Goal: Task Accomplishment & Management: Manage account settings

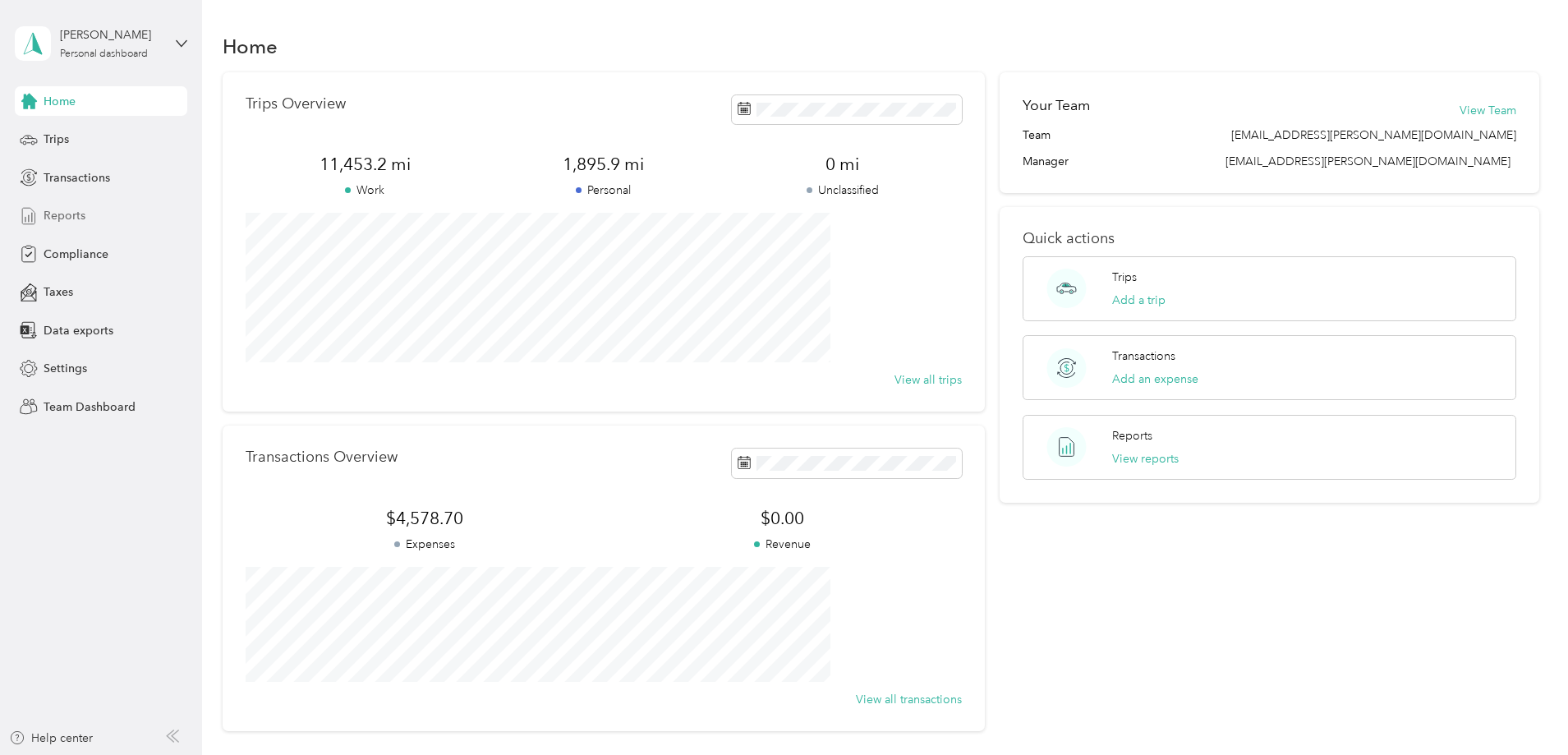
click at [75, 218] on span "Reports" at bounding box center [65, 216] width 42 height 18
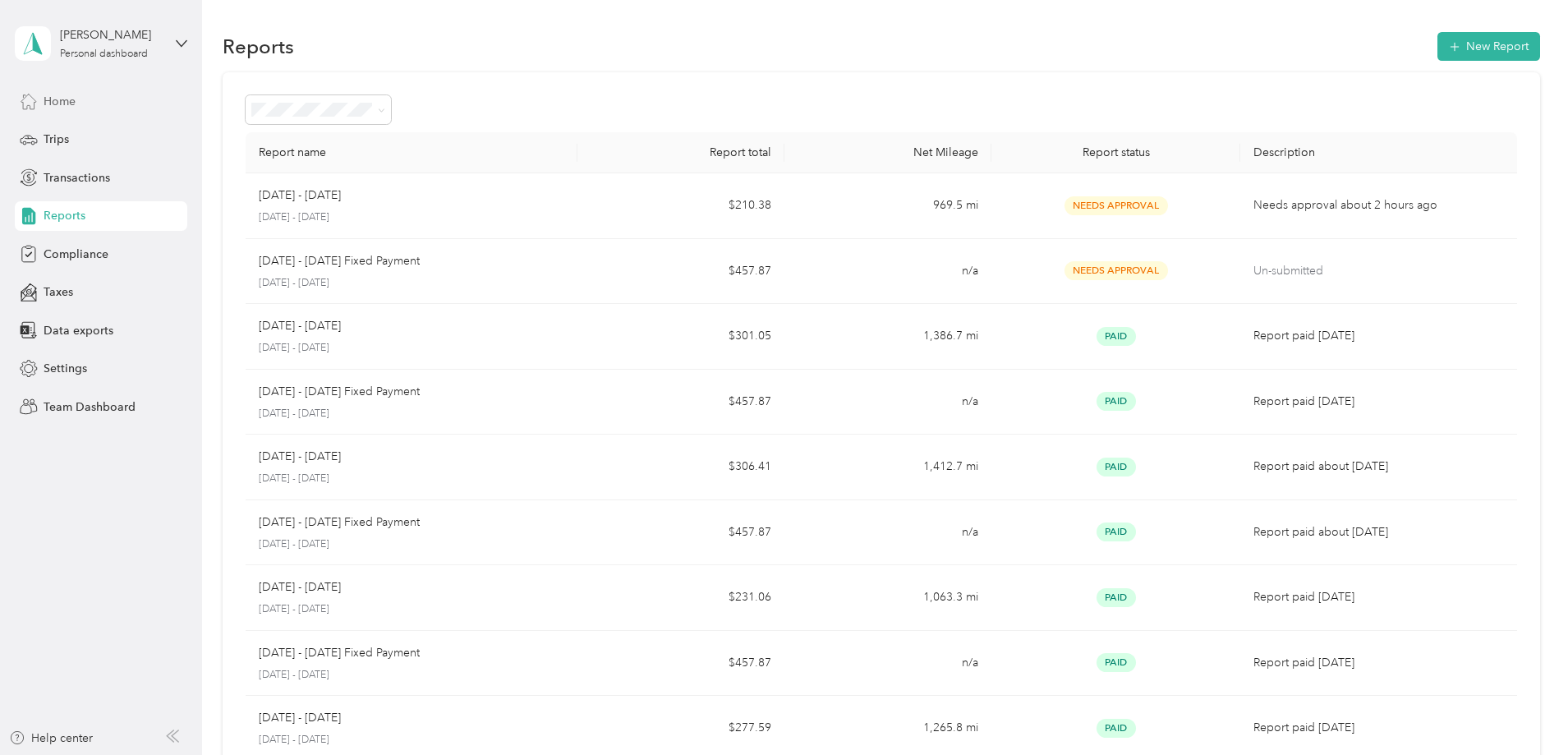
click at [69, 100] on span "Home" at bounding box center [60, 102] width 32 height 18
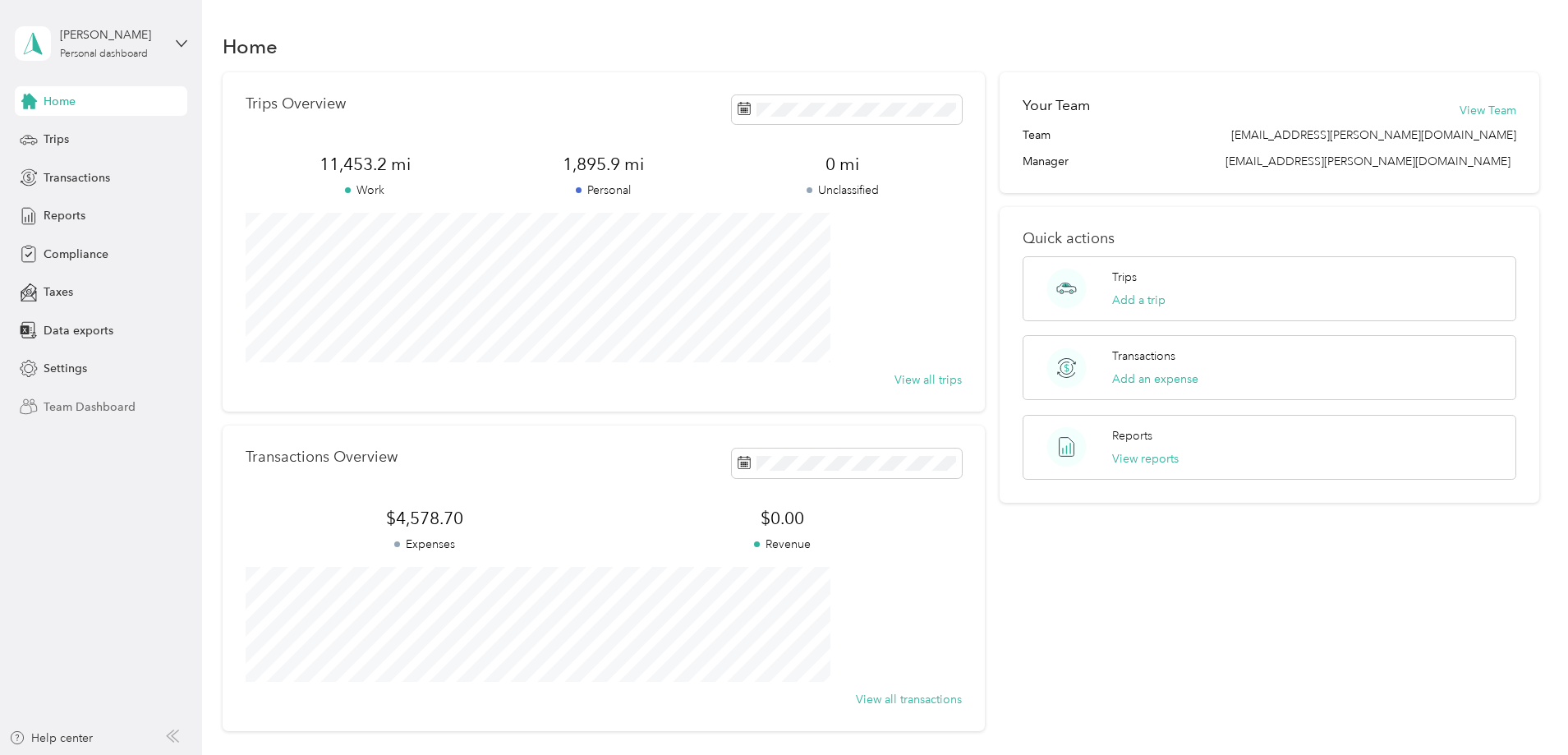
click at [99, 406] on span "Team Dashboard" at bounding box center [90, 407] width 92 height 18
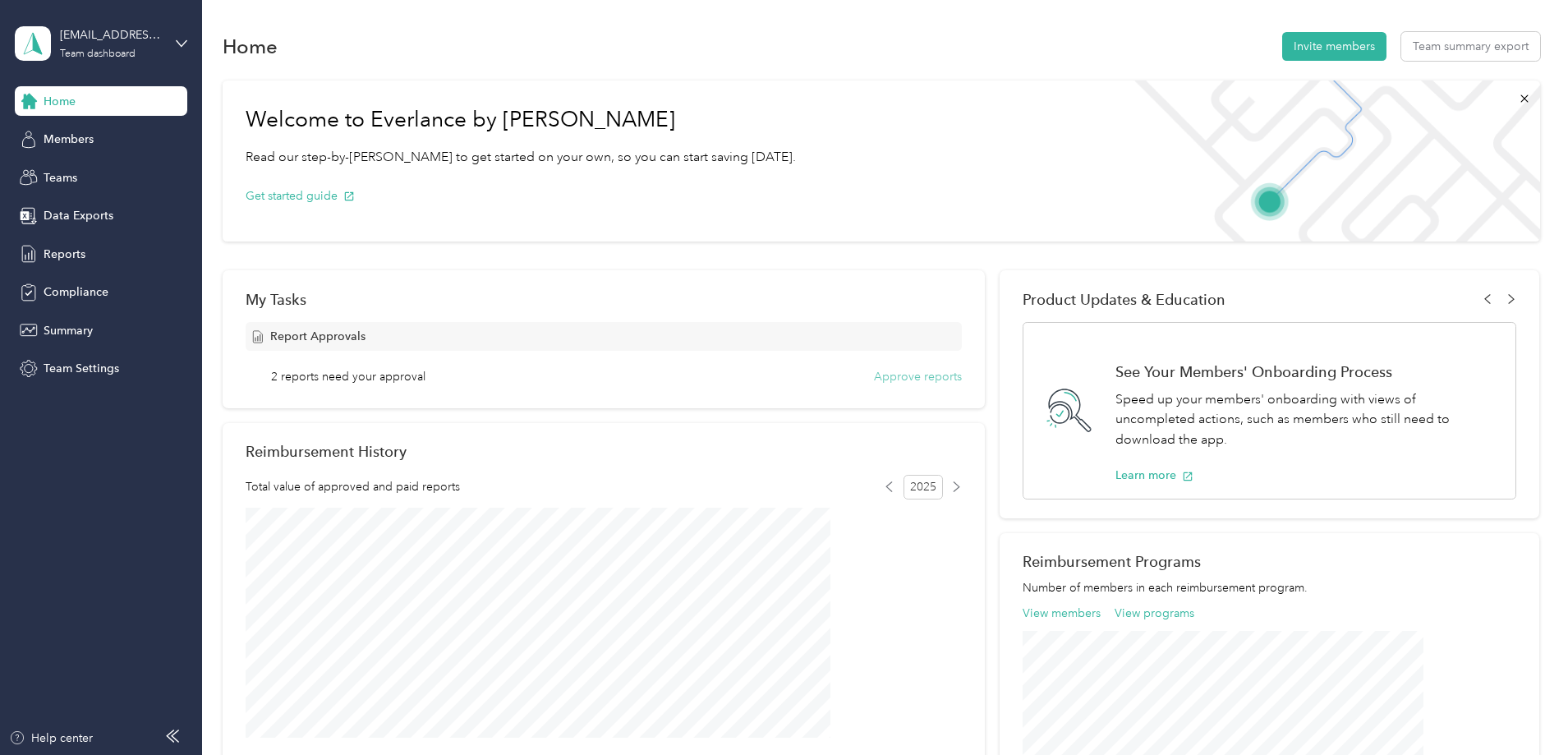
click at [885, 373] on button "Approve reports" at bounding box center [918, 377] width 88 height 18
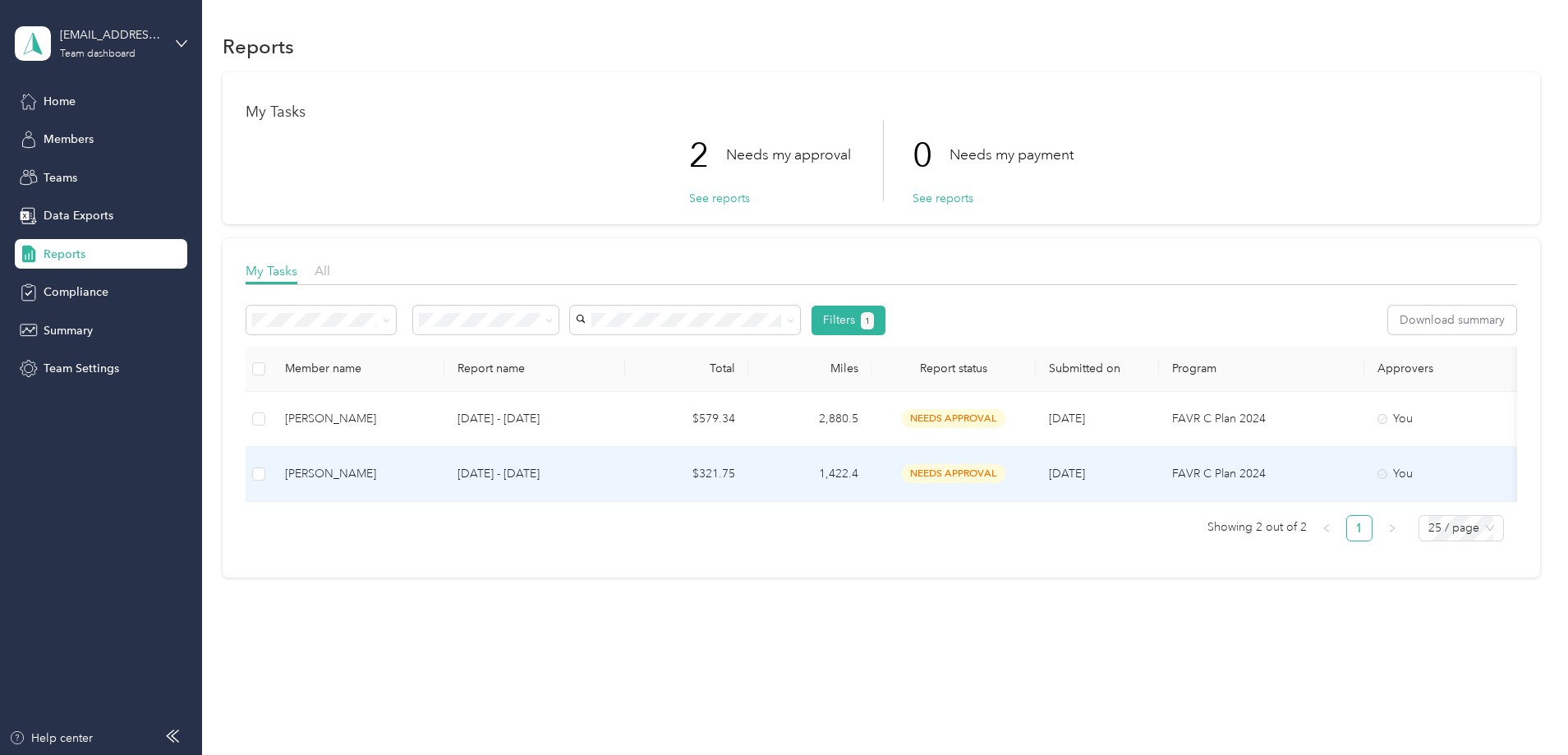
click at [748, 474] on td "$321.75" at bounding box center [687, 475] width 123 height 55
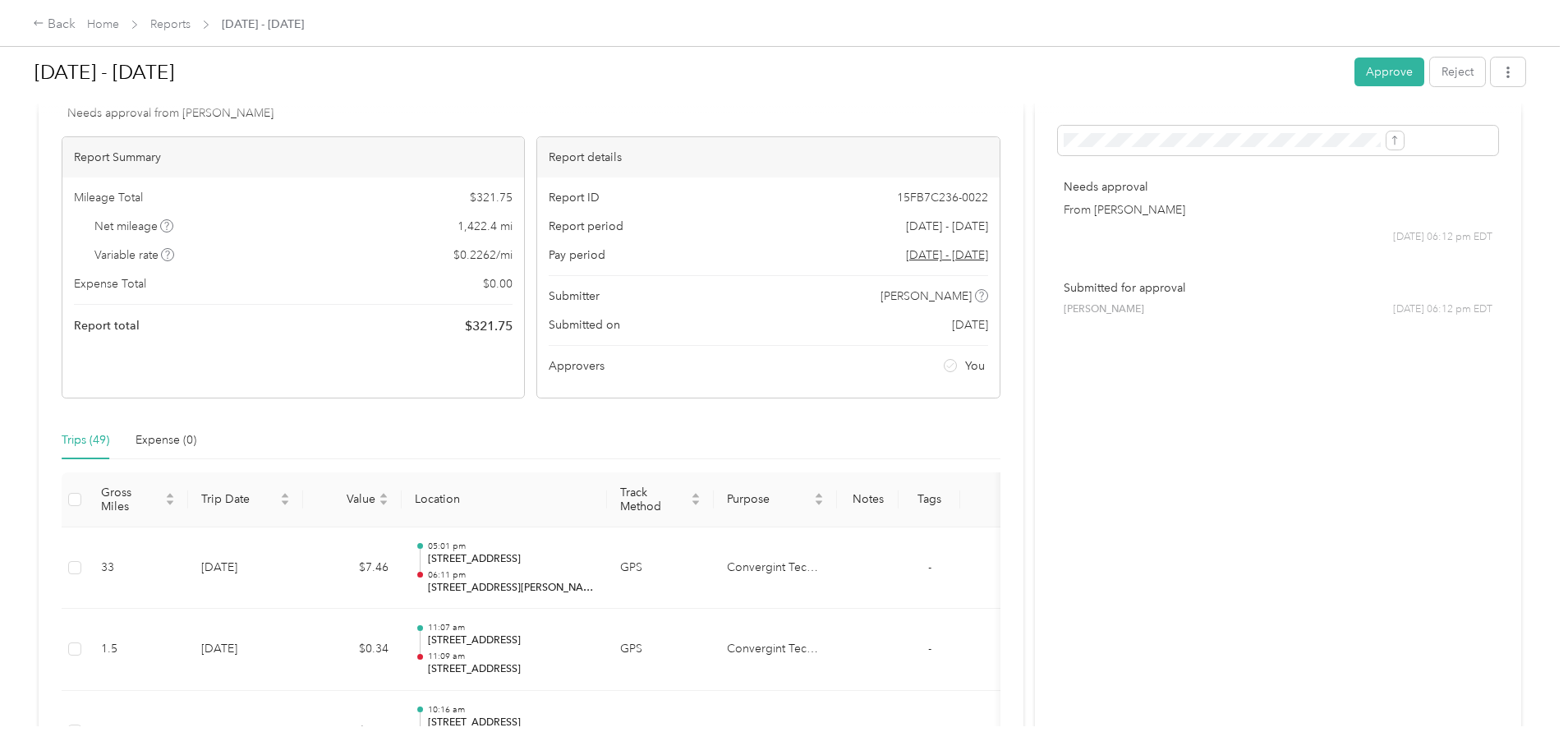
scroll to position [164, 0]
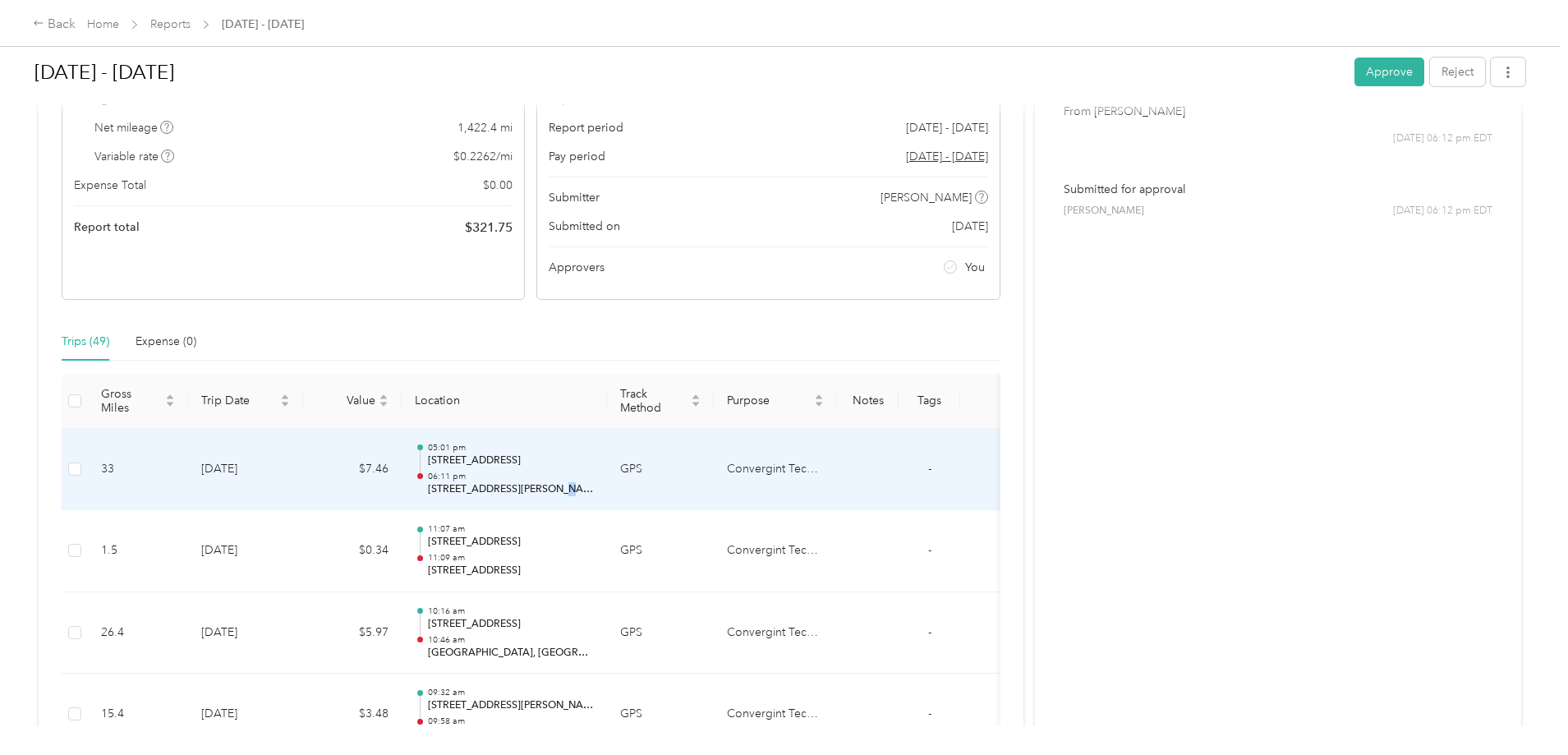
click at [594, 483] on p "[STREET_ADDRESS][PERSON_NAME]" at bounding box center [510, 490] width 166 height 15
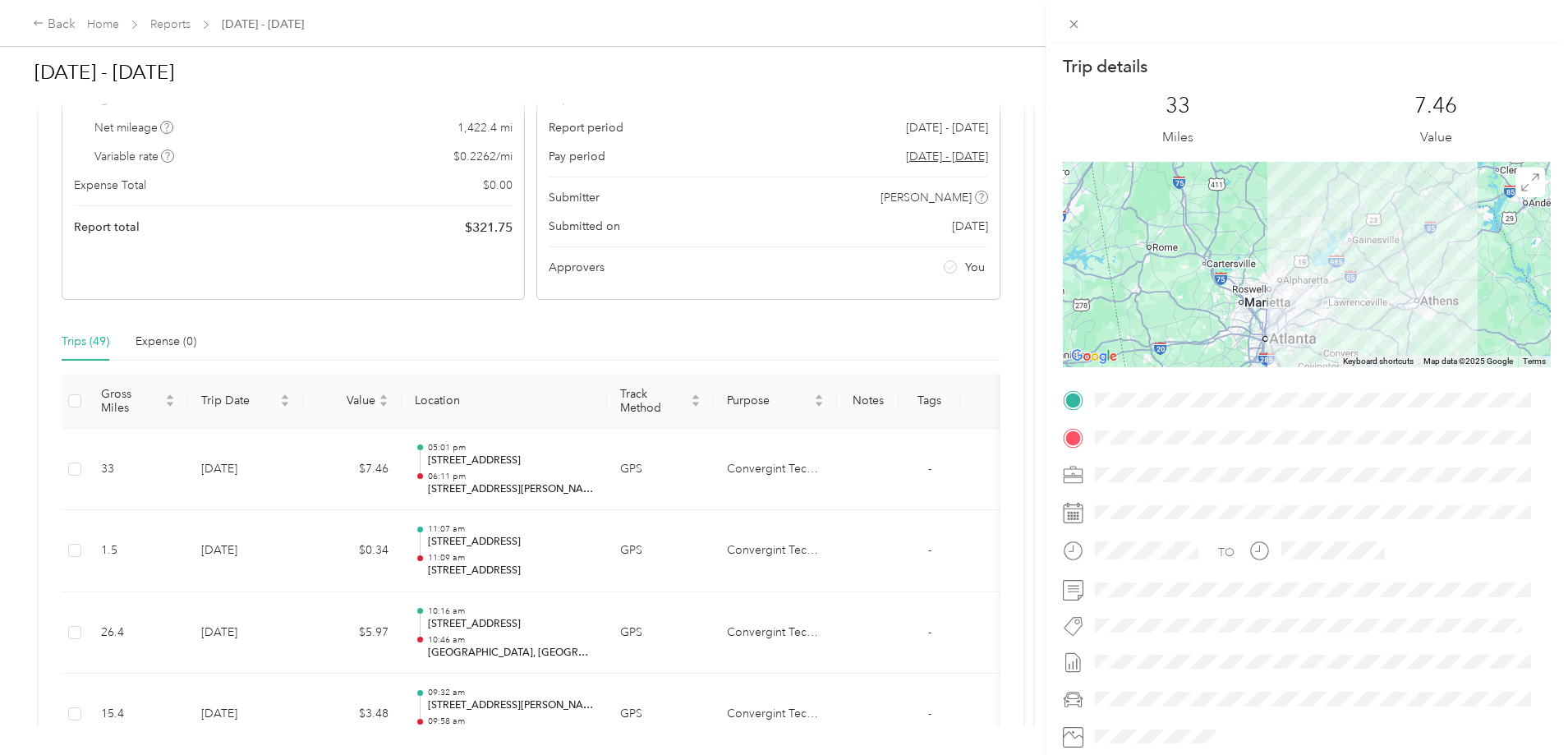
click at [752, 541] on div "Trip details This trip cannot be edited because it is either under review, appr…" at bounding box center [784, 377] width 1568 height 755
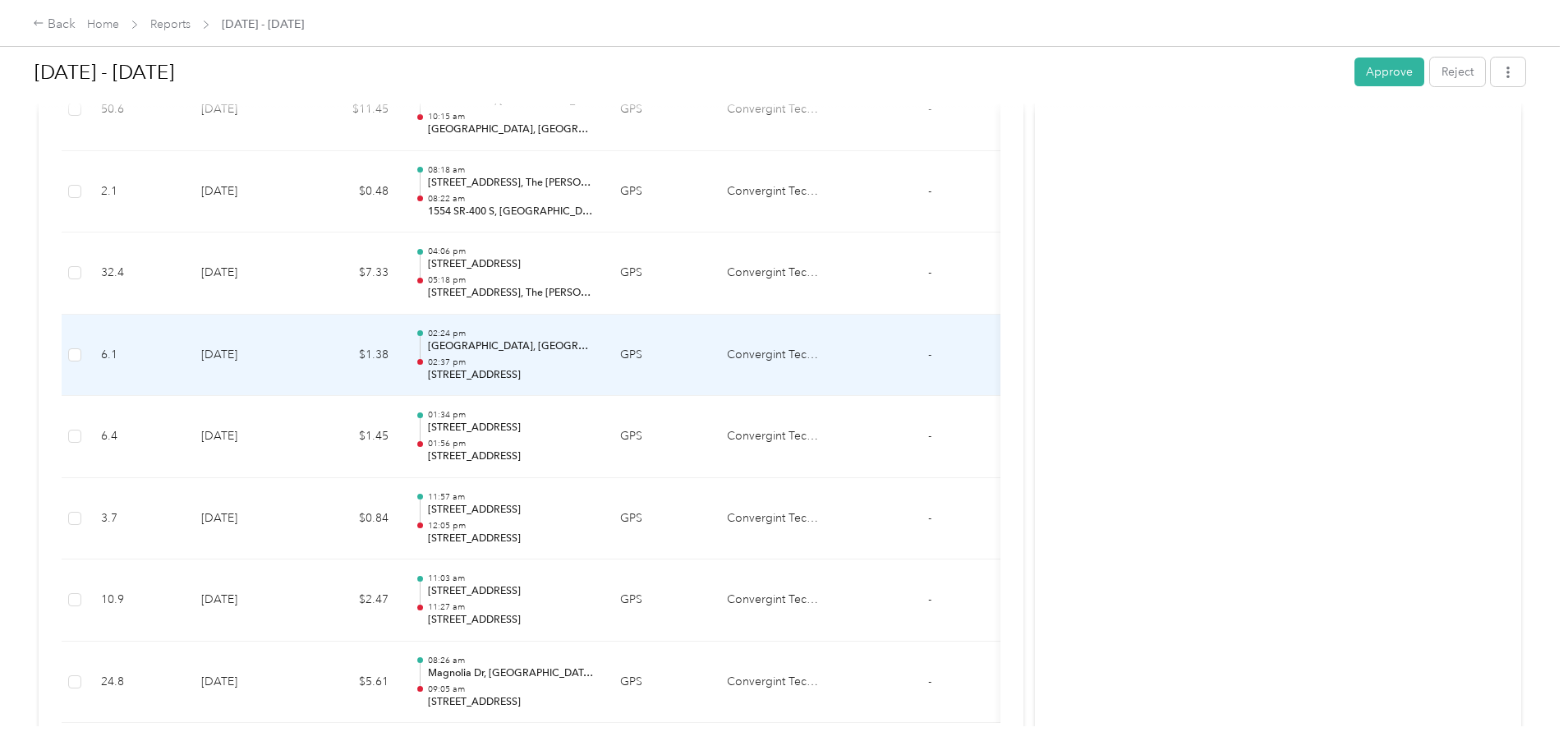
scroll to position [4011, 0]
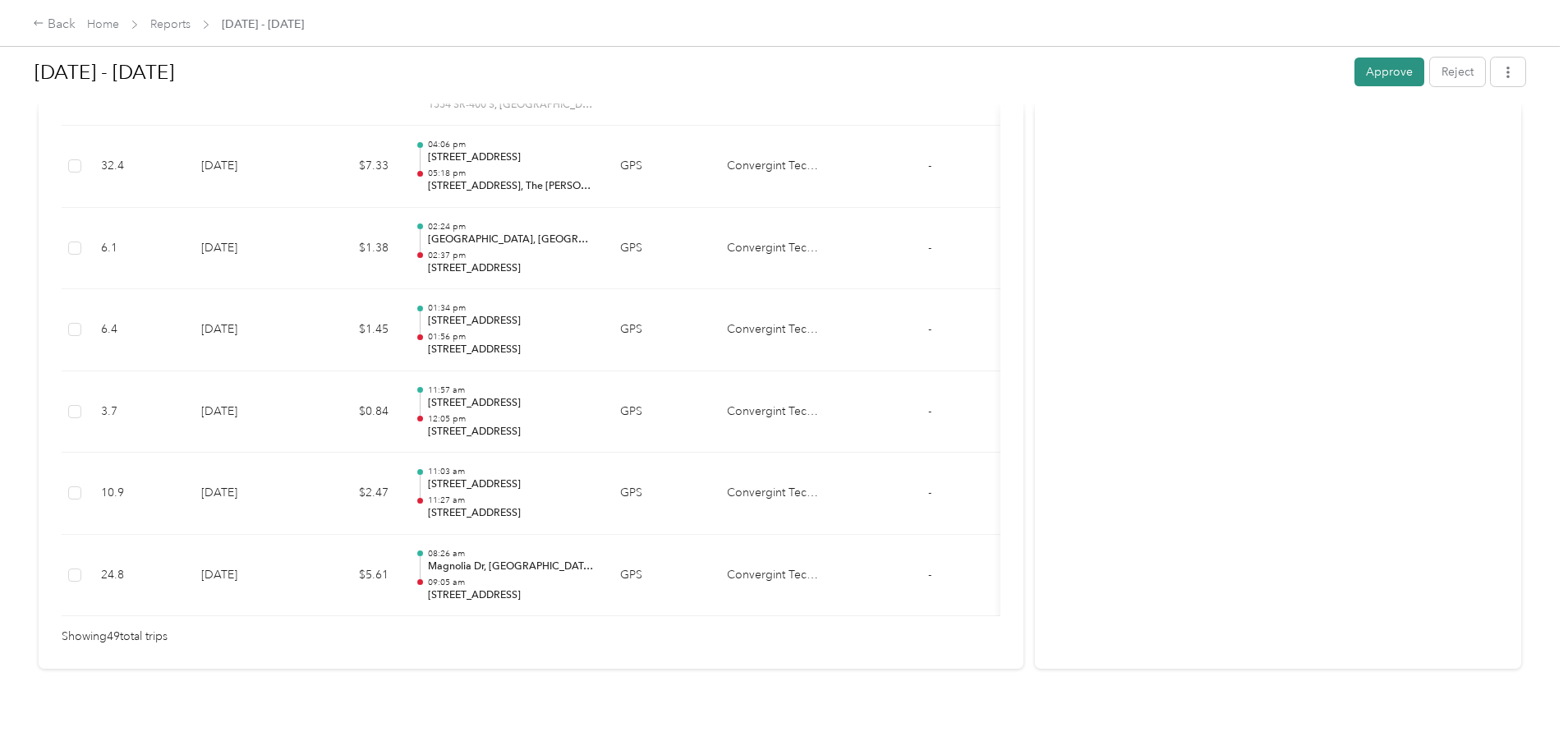
click at [1355, 65] on button "Approve" at bounding box center [1389, 71] width 69 height 29
click at [191, 23] on link "Reports" at bounding box center [170, 25] width 40 height 14
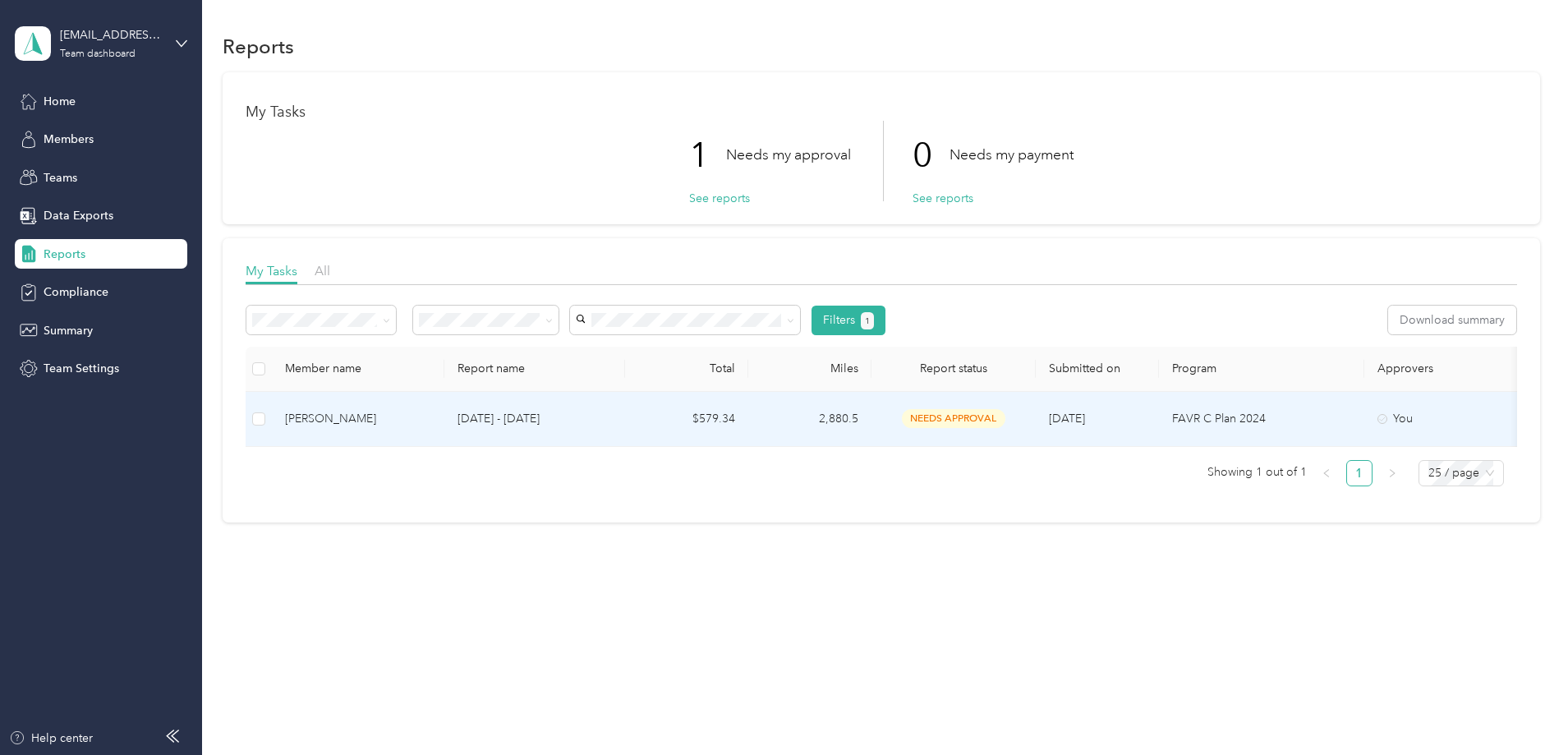
click at [748, 424] on td "$579.34" at bounding box center [687, 419] width 123 height 55
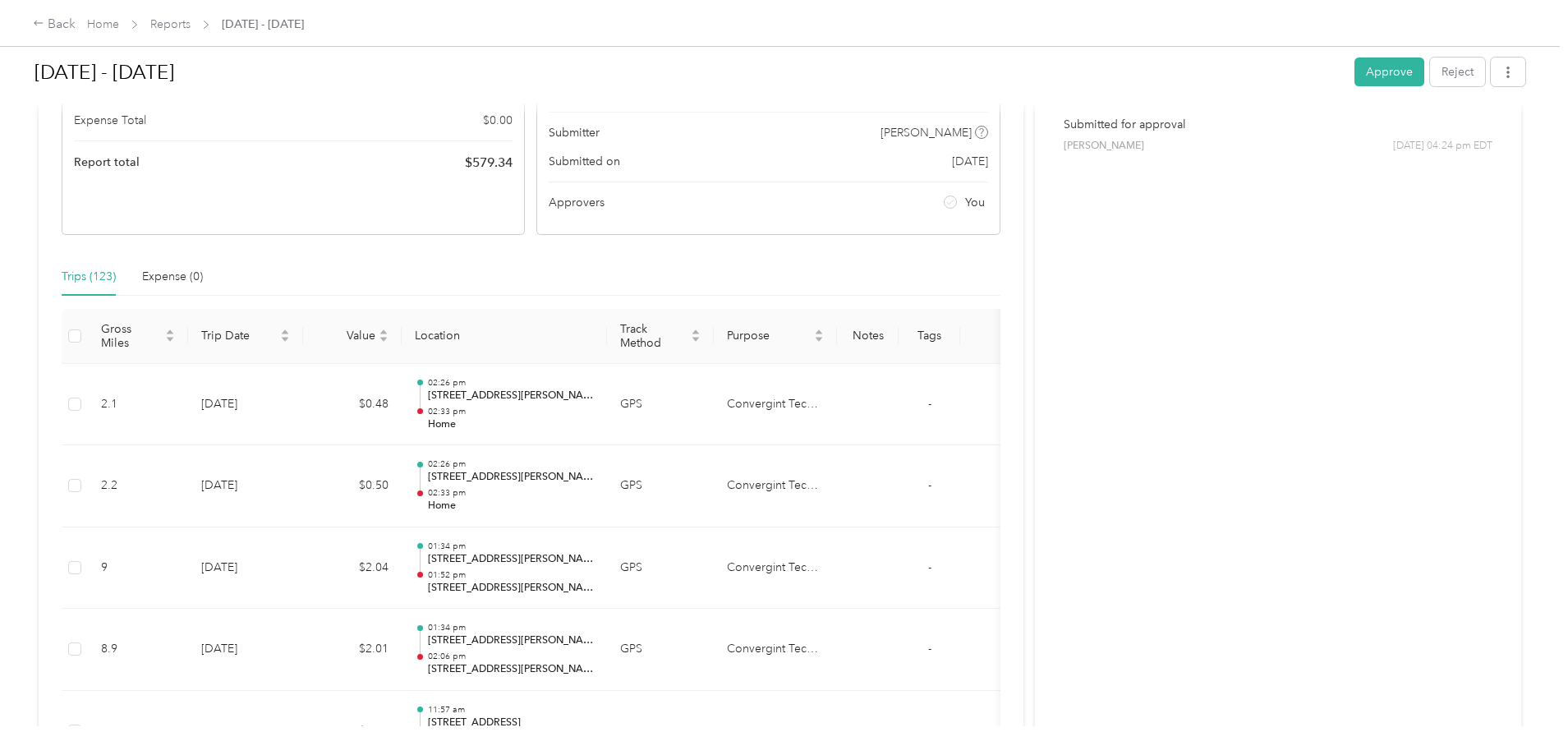
scroll to position [246, 0]
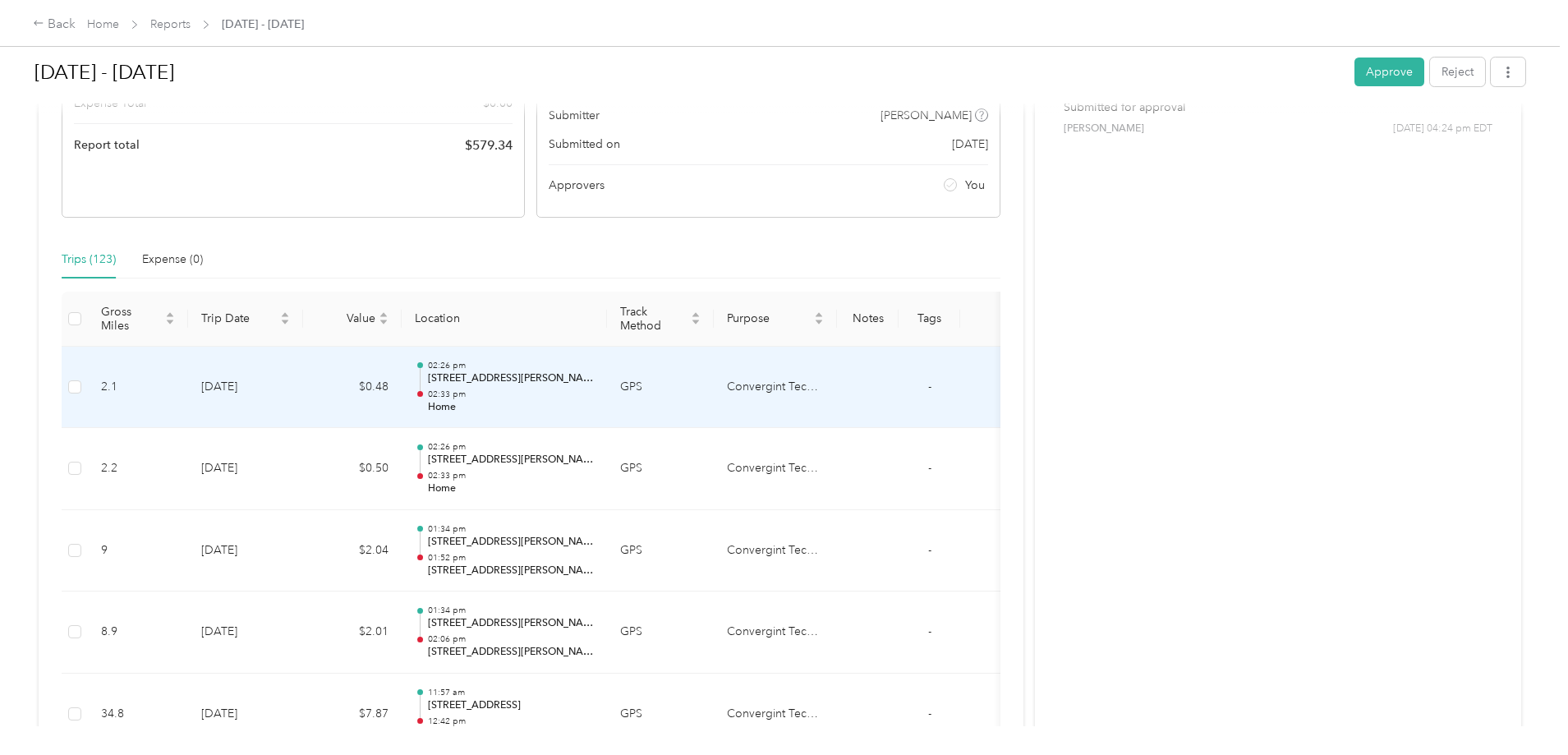
click at [594, 381] on p "[STREET_ADDRESS][PERSON_NAME]" at bounding box center [510, 379] width 166 height 15
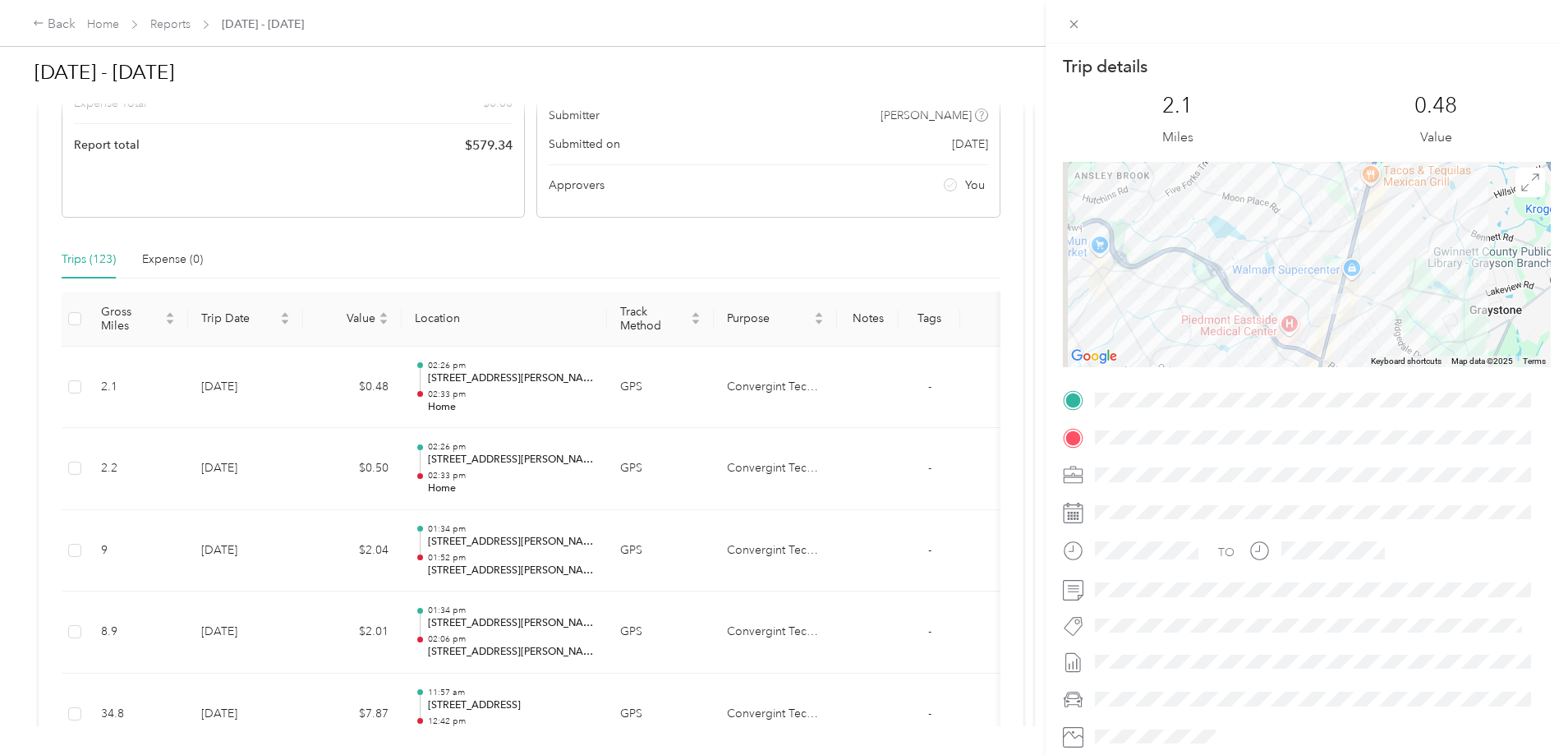
click at [713, 465] on div "Trip details This trip cannot be edited because it is either under review, appr…" at bounding box center [784, 377] width 1568 height 755
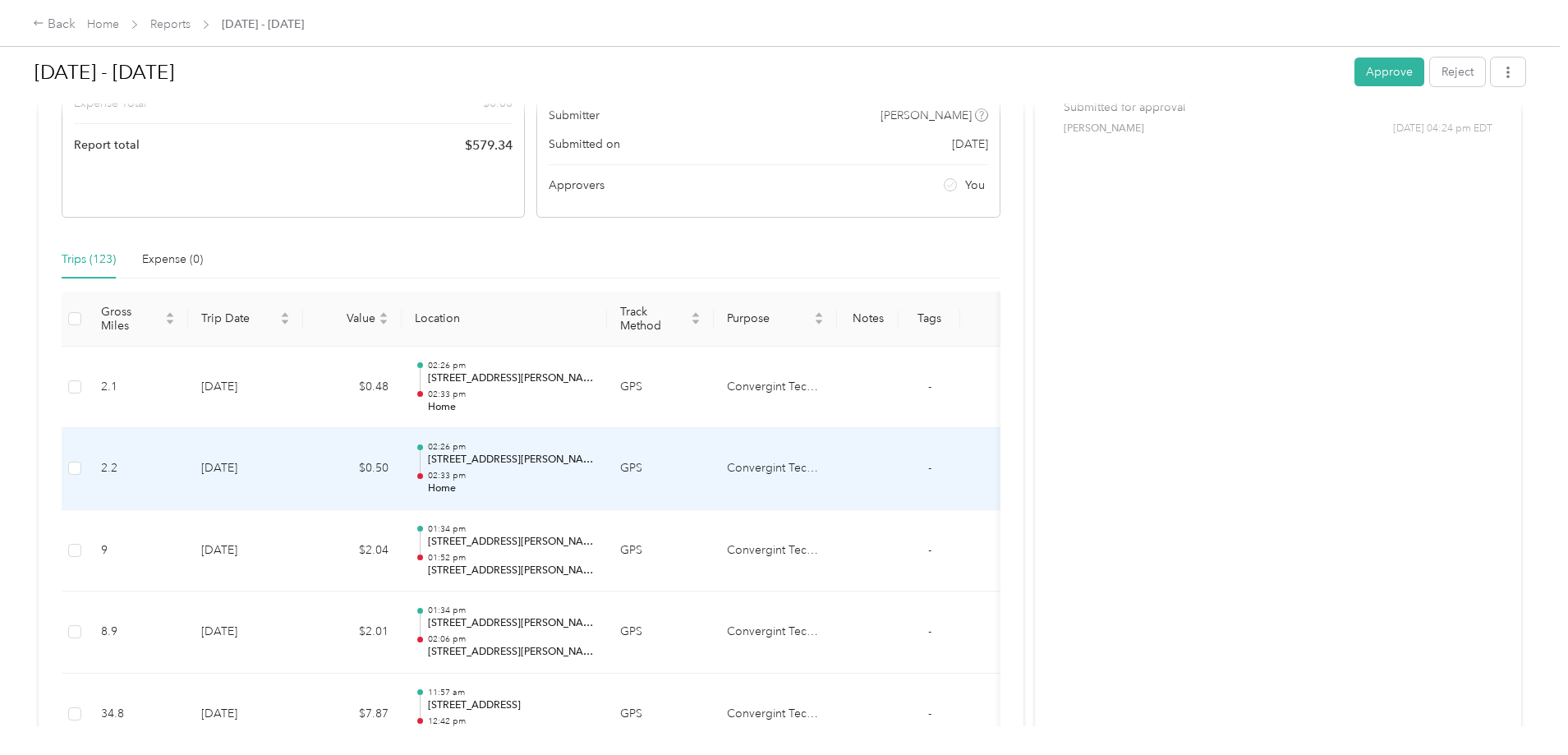
click at [594, 474] on p "02:33 pm" at bounding box center [510, 476] width 166 height 11
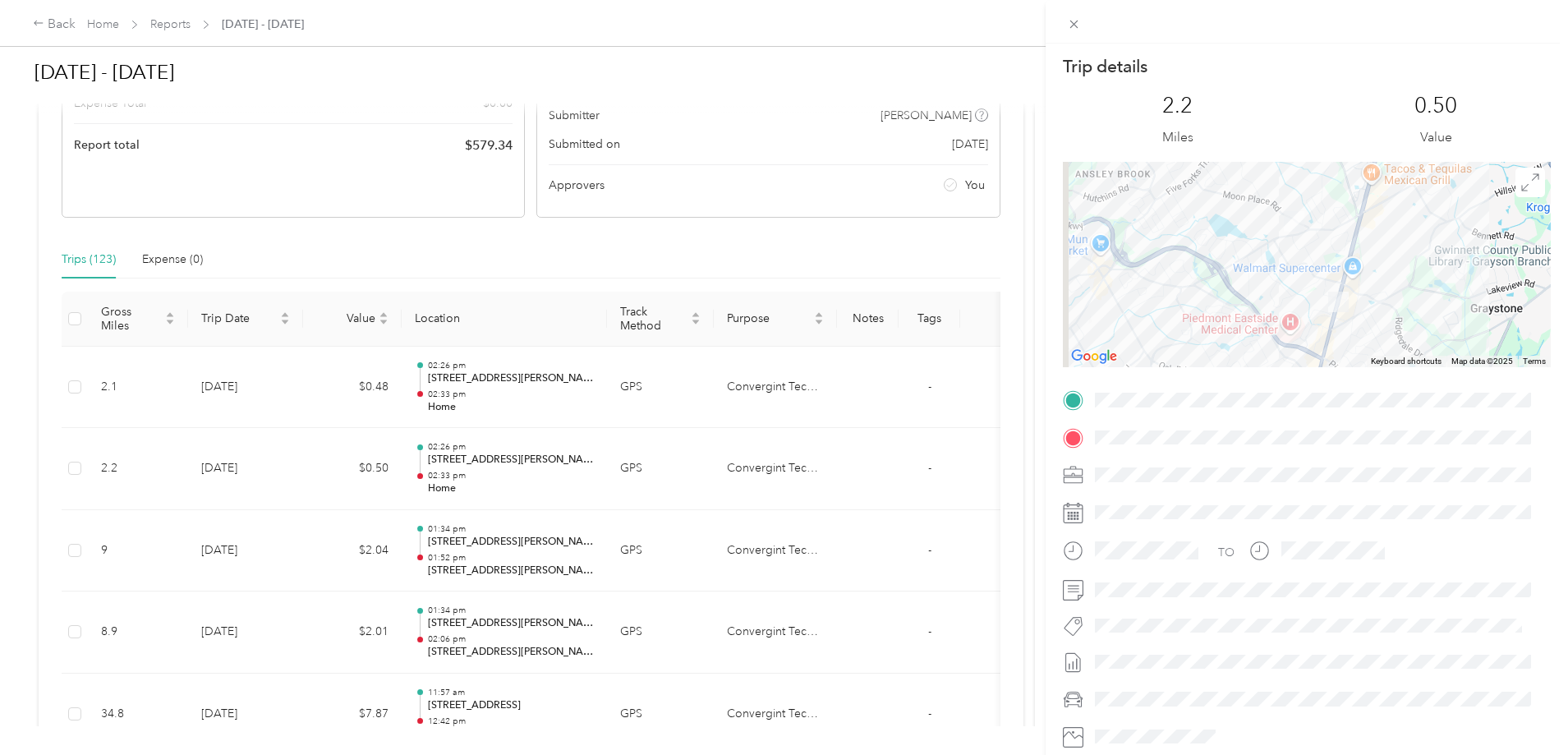
click at [725, 544] on div "Trip details This trip cannot be edited because it is either under review, appr…" at bounding box center [784, 377] width 1568 height 755
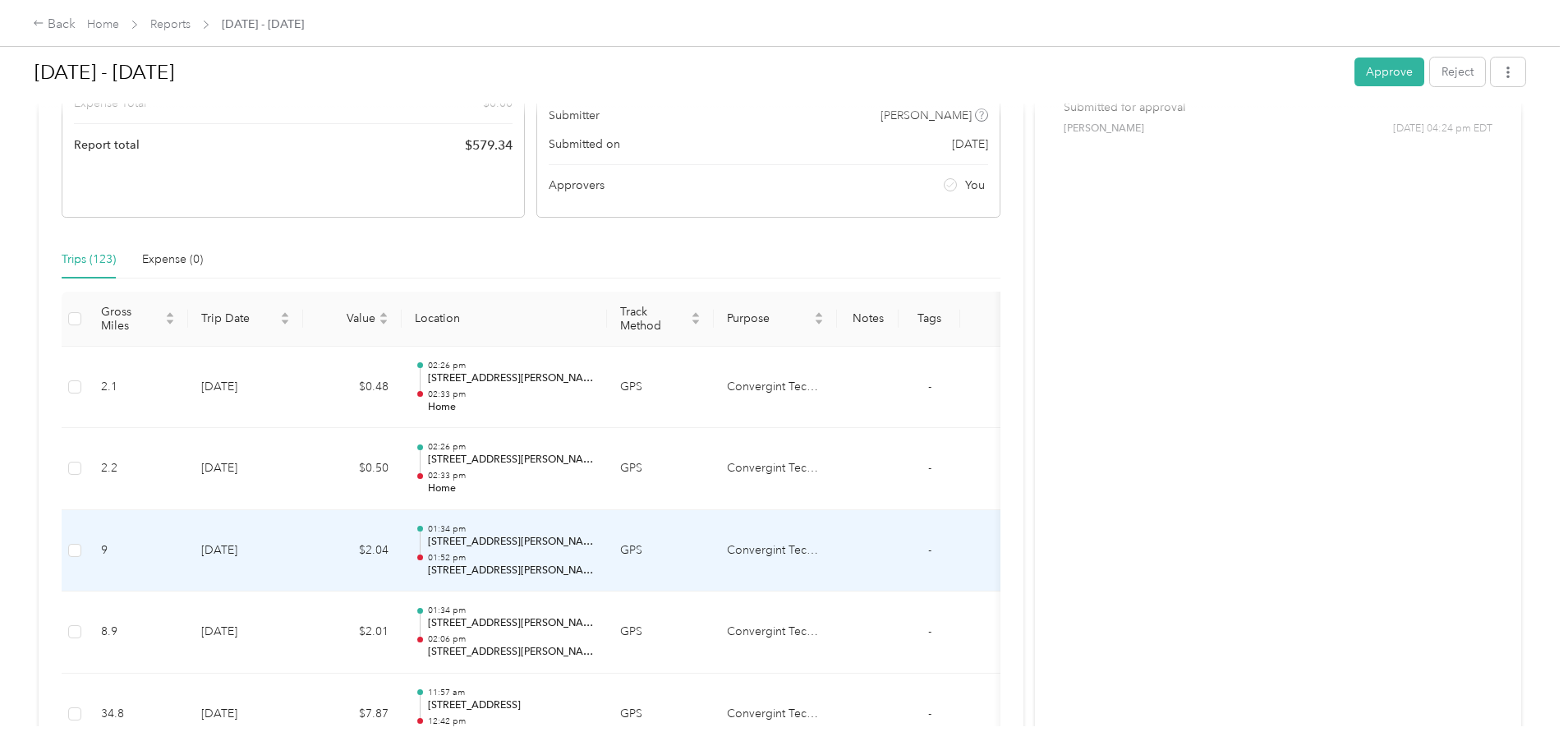
click at [607, 561] on td "01:34 pm [STREET_ADDRESS][PERSON_NAME] 01:52 pm [STREET_ADDRESS][PERSON_NAME]" at bounding box center [504, 551] width 206 height 82
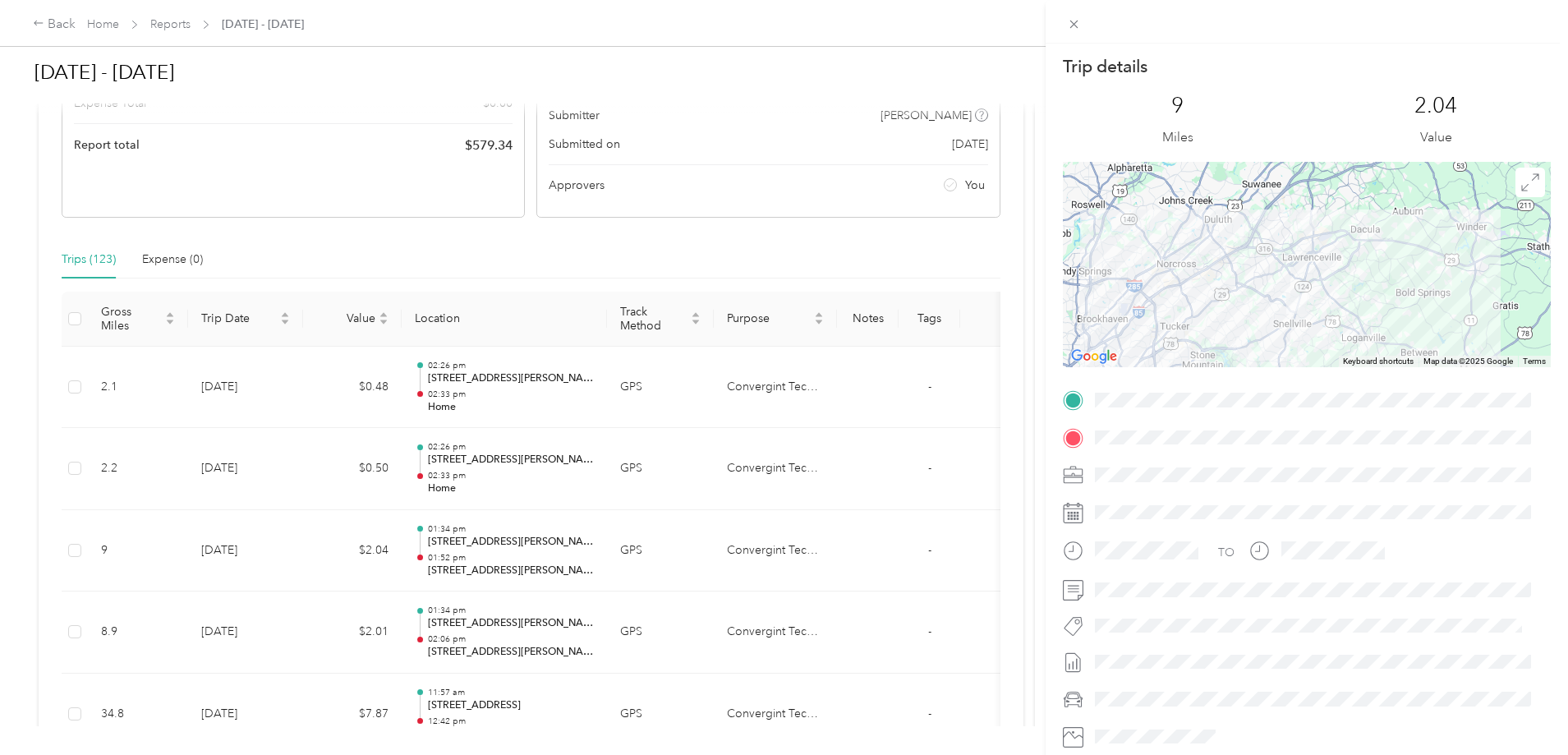
click at [630, 391] on div "Trip details This trip cannot be edited because it is either under review, appr…" at bounding box center [784, 377] width 1568 height 755
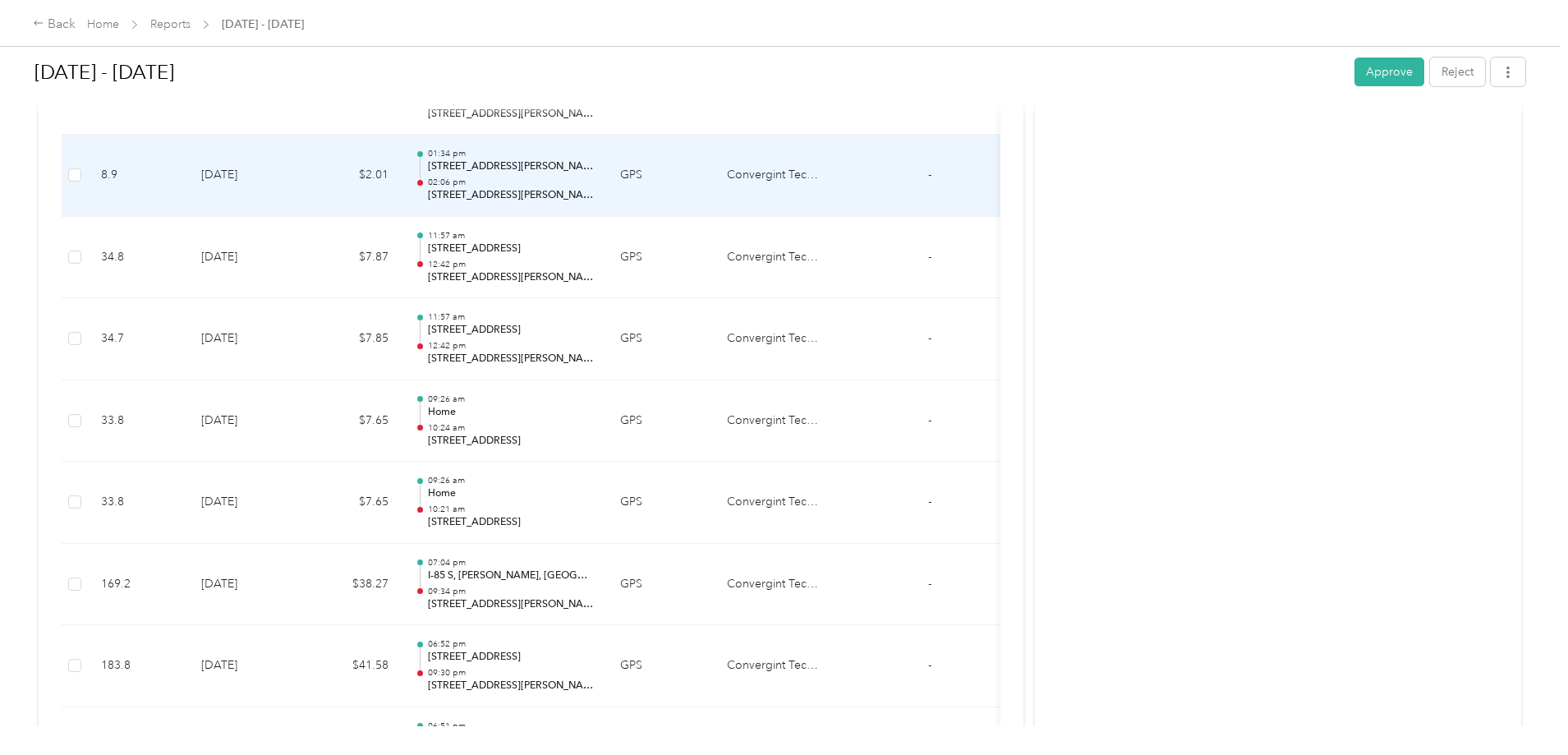
scroll to position [739, 0]
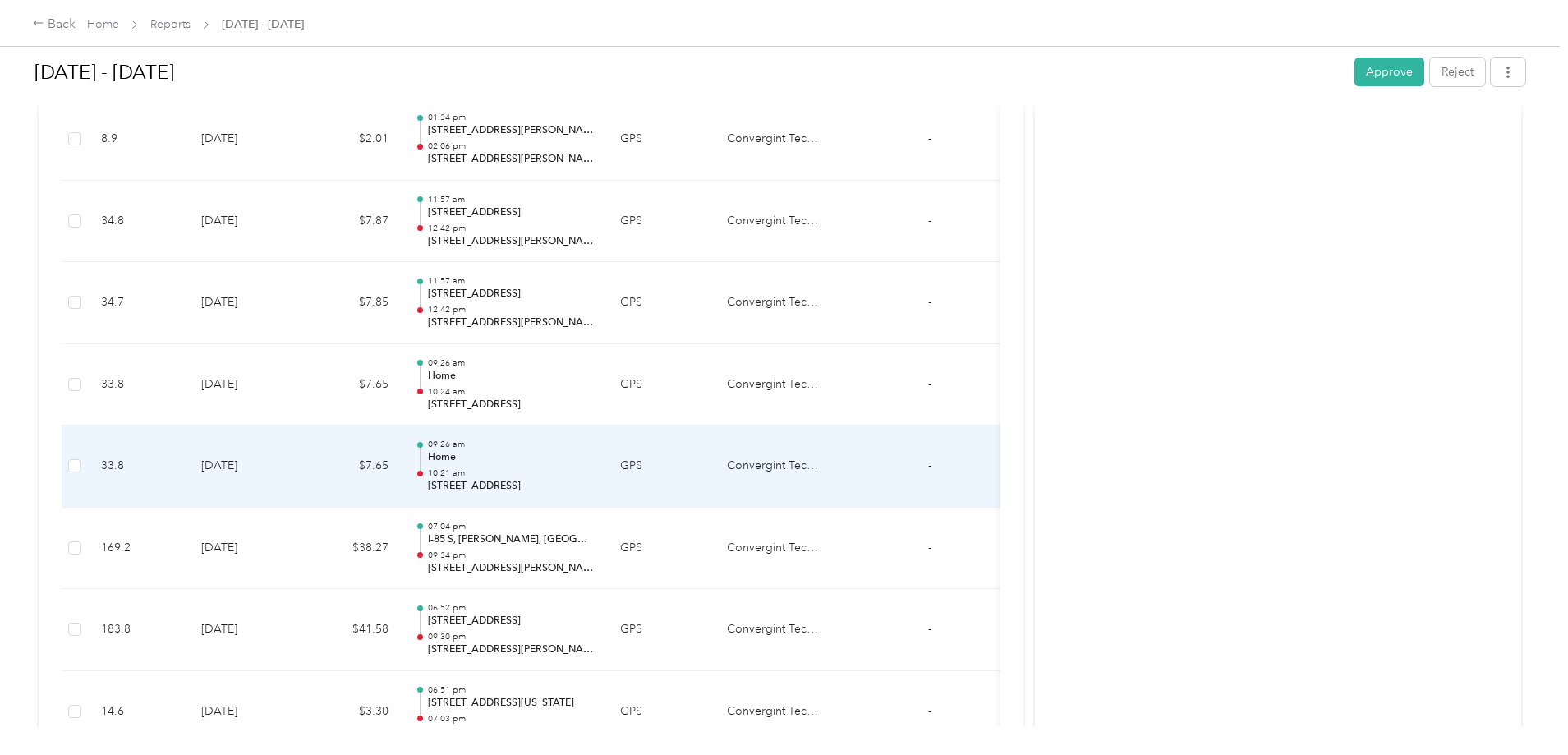
click at [594, 400] on p "[STREET_ADDRESS]" at bounding box center [510, 405] width 166 height 15
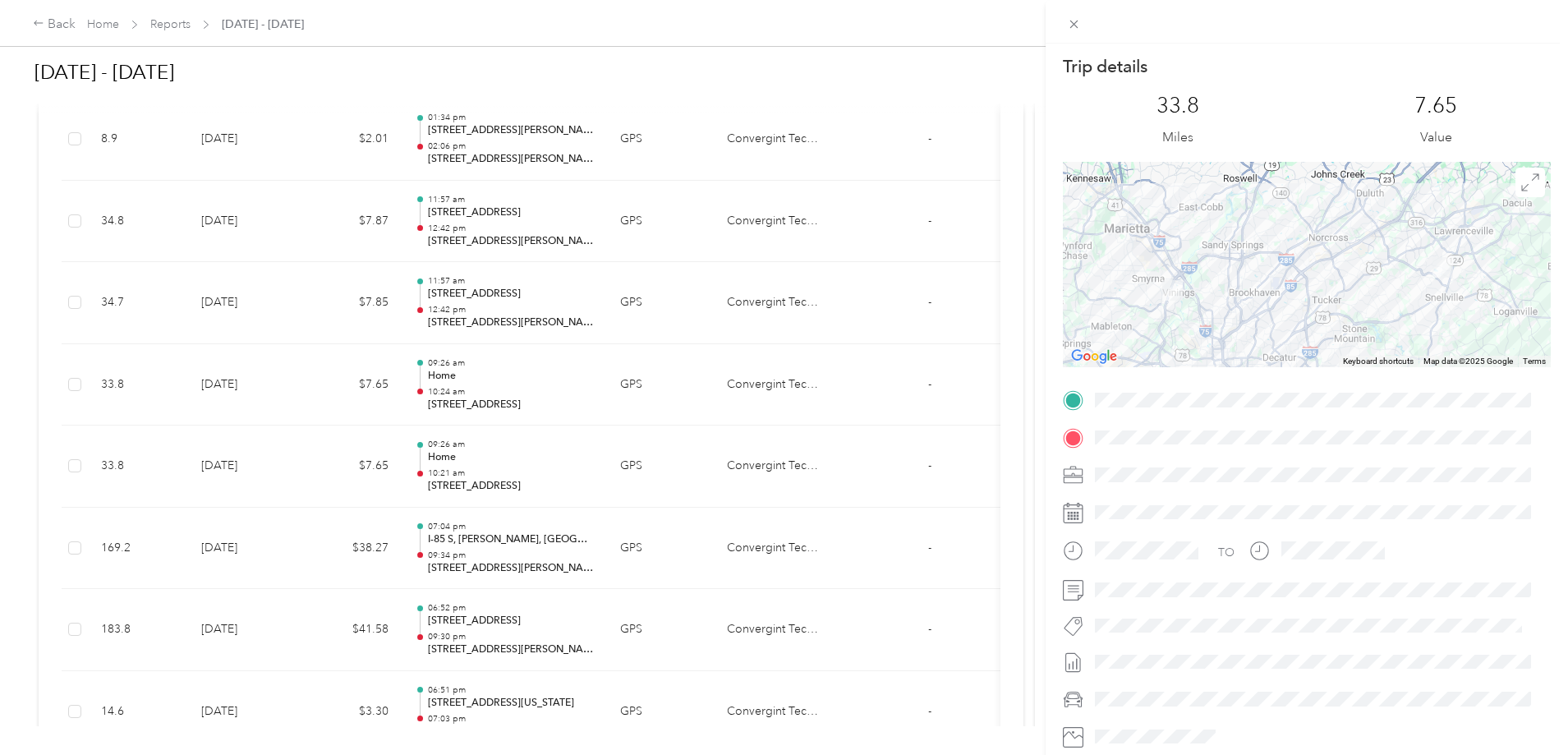
click at [676, 466] on div "Trip details This trip cannot be edited because it is either under review, appr…" at bounding box center [784, 377] width 1568 height 755
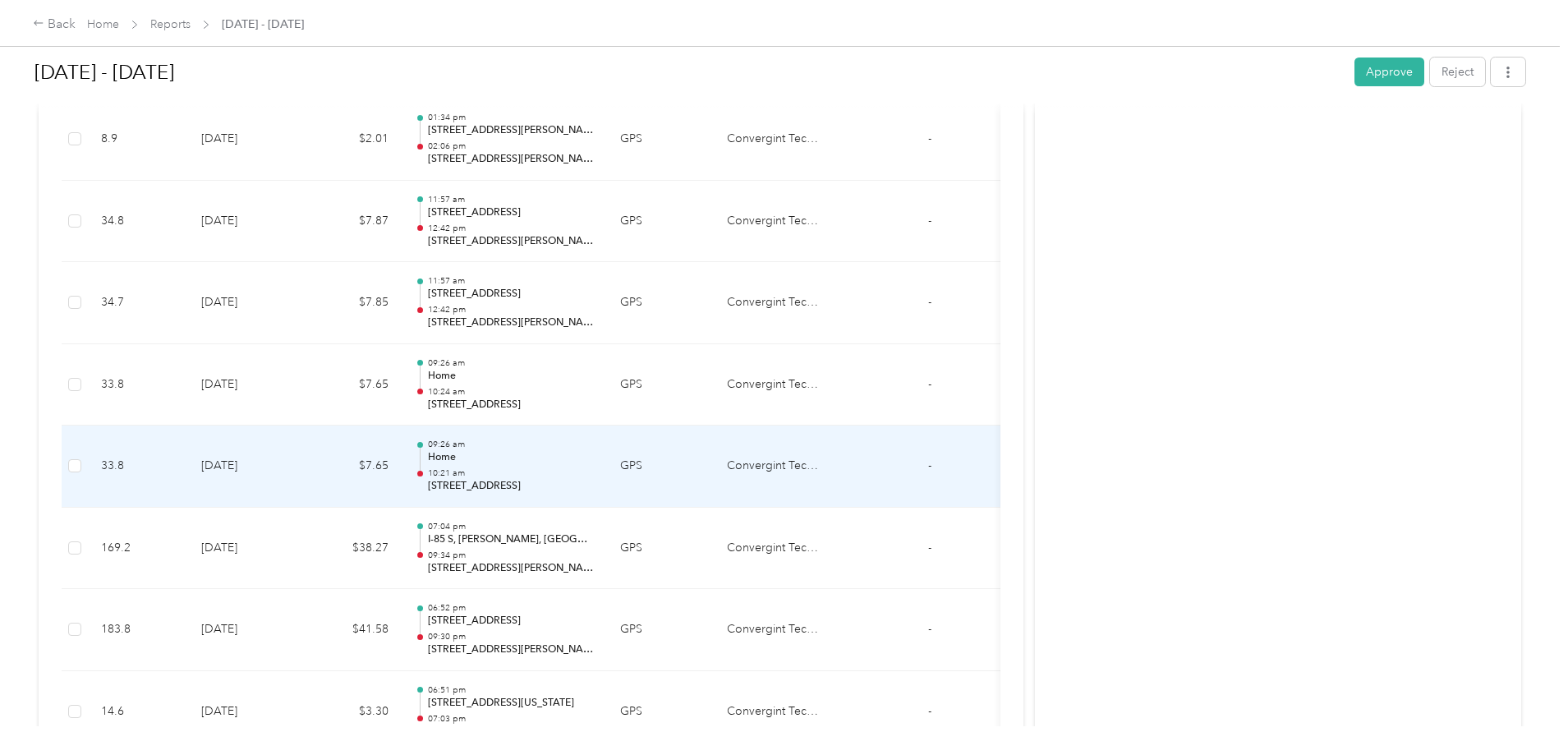
click at [594, 469] on p "10:21 am" at bounding box center [510, 473] width 166 height 11
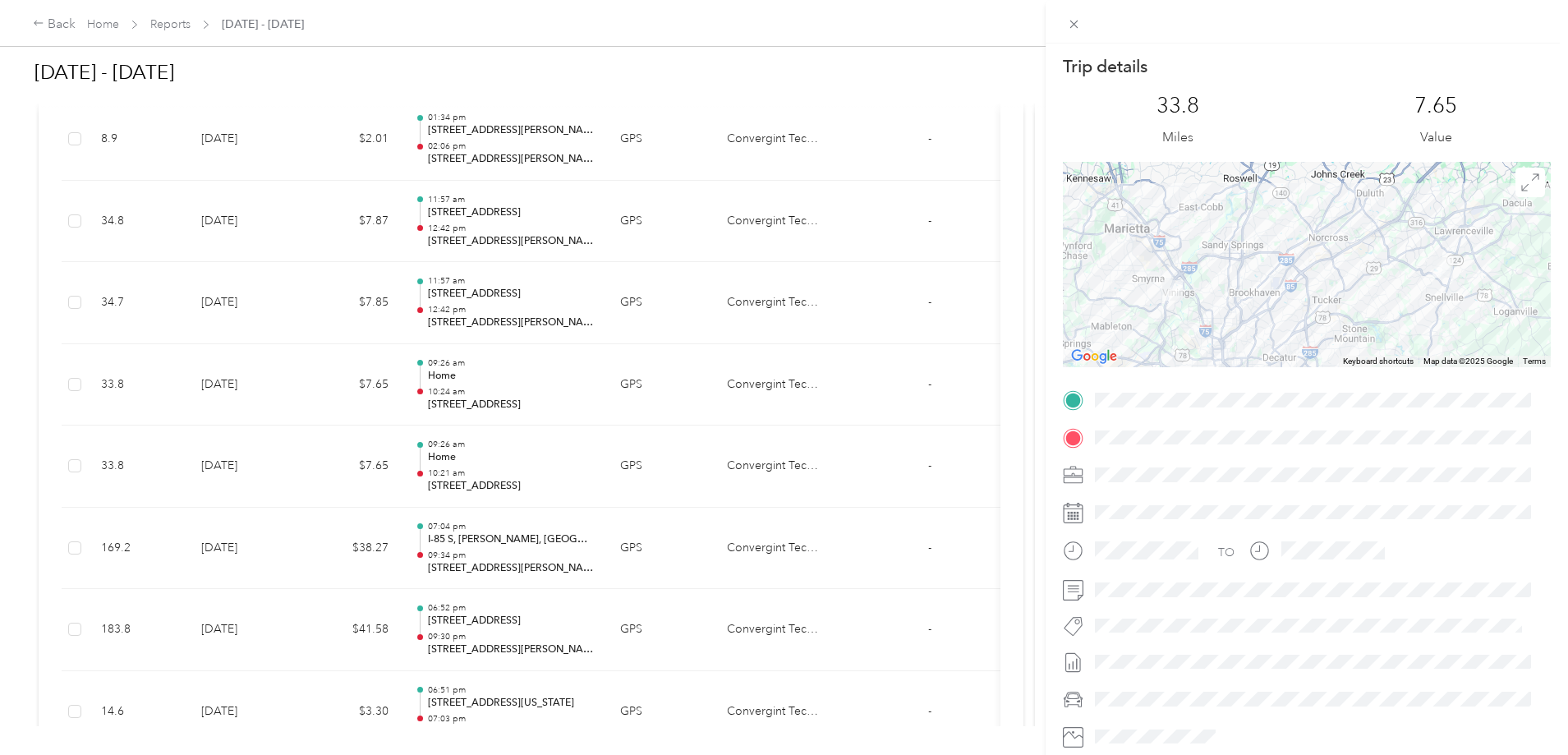
click at [693, 381] on div "Trip details This trip cannot be edited because it is either under review, appr…" at bounding box center [784, 377] width 1568 height 755
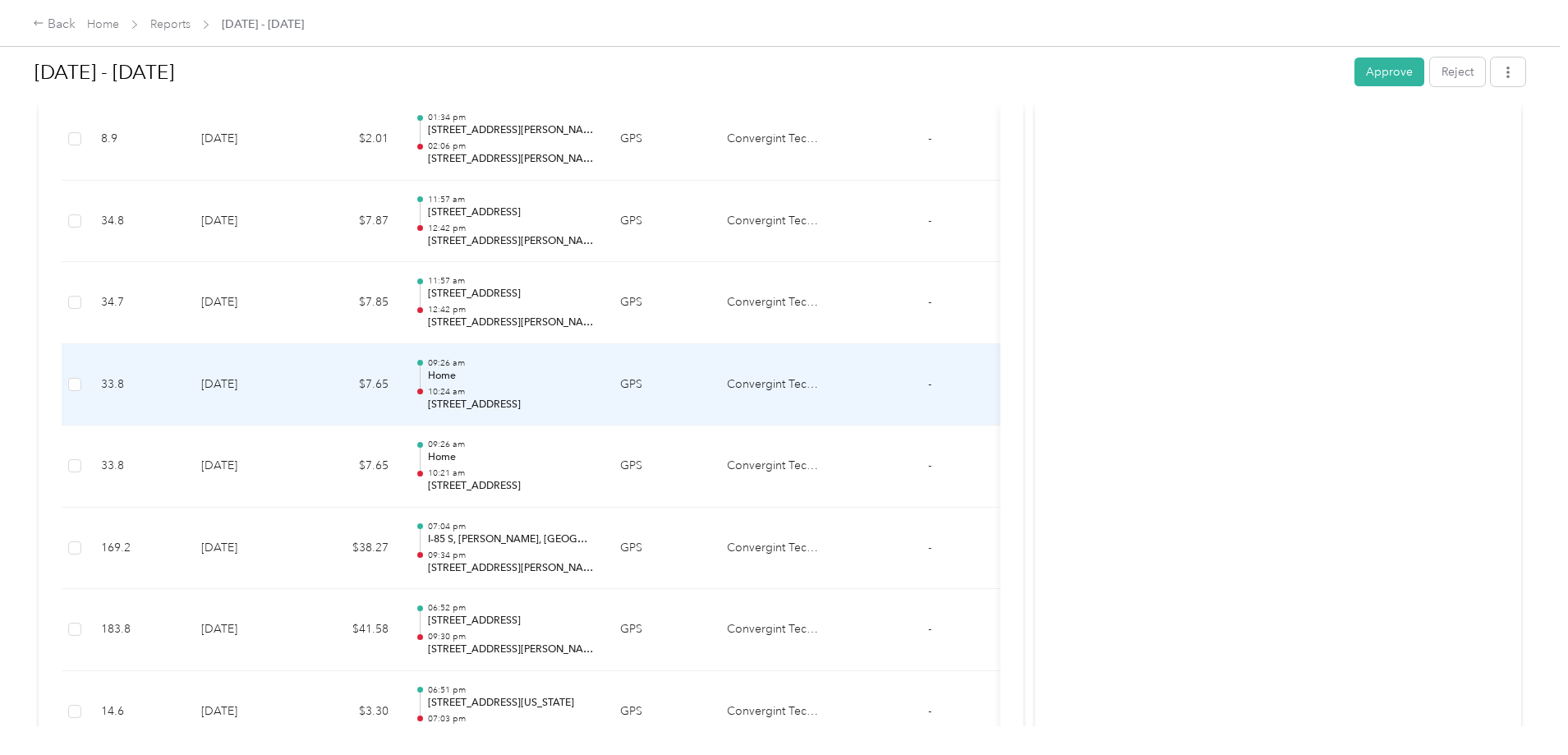
click at [594, 382] on p "Home" at bounding box center [510, 376] width 166 height 15
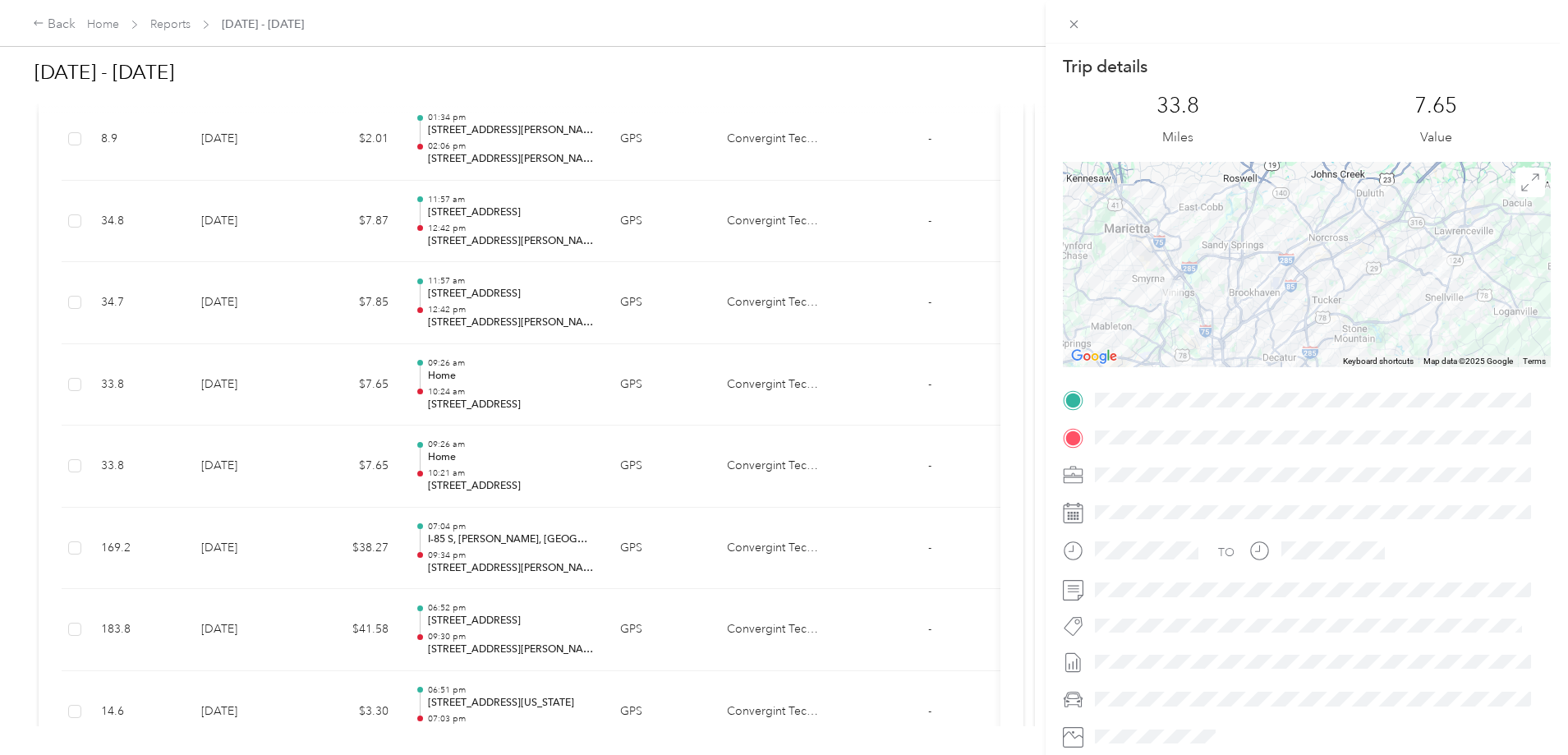
click at [689, 303] on div "Trip details This trip cannot be edited because it is either under review, appr…" at bounding box center [784, 377] width 1568 height 755
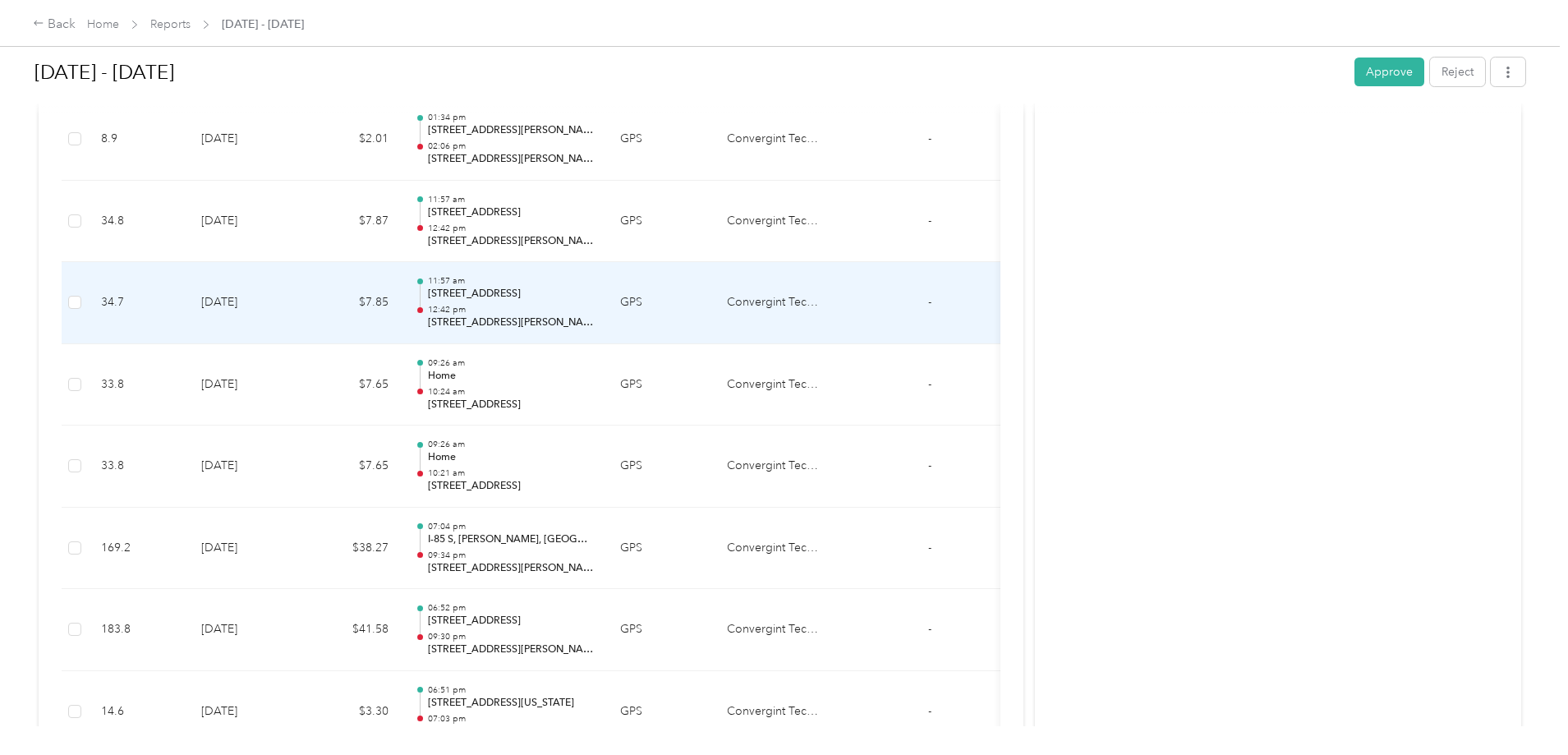
click at [594, 309] on p "12:42 pm" at bounding box center [510, 309] width 166 height 11
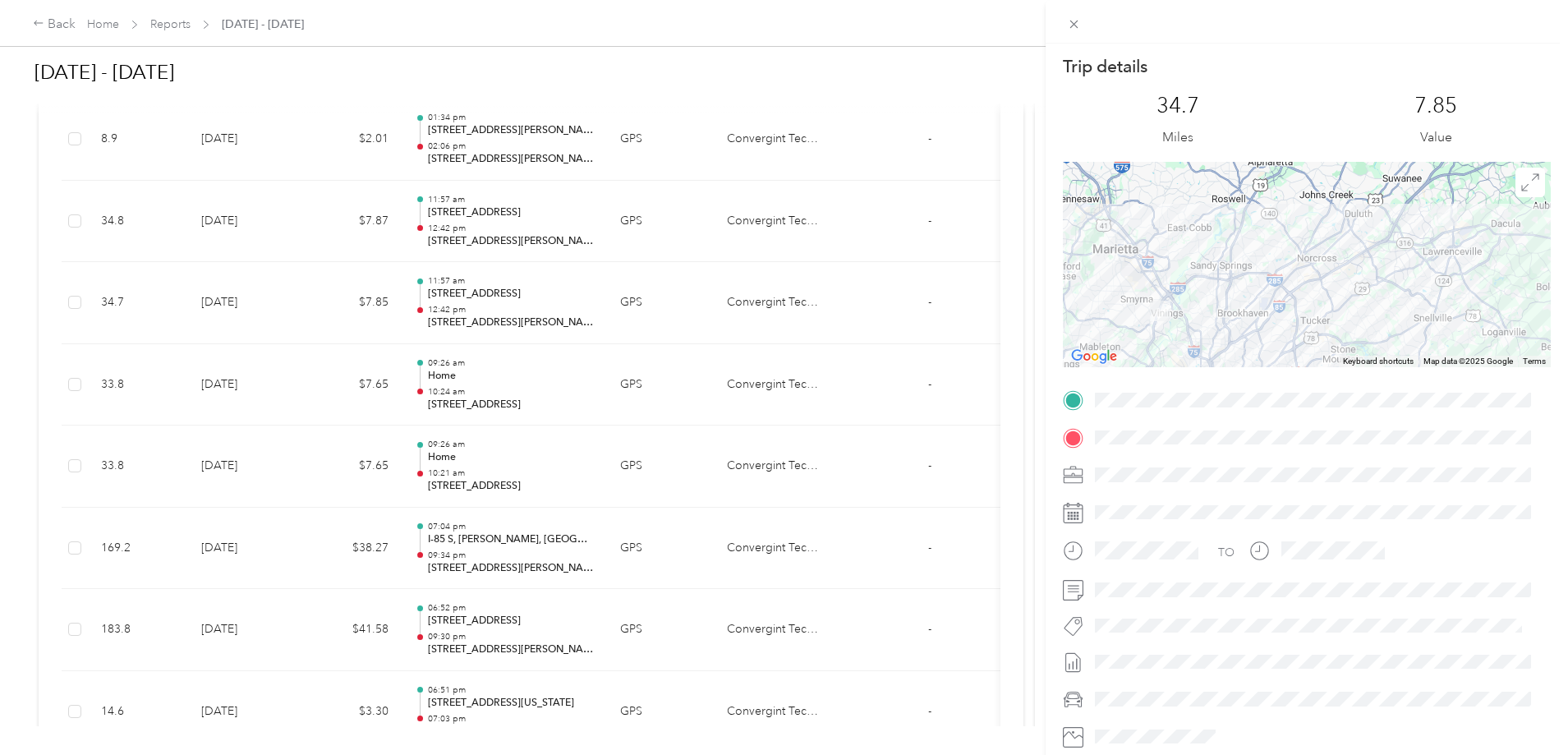
click at [806, 306] on div "Trip details This trip cannot be edited because it is either under review, appr…" at bounding box center [784, 377] width 1568 height 755
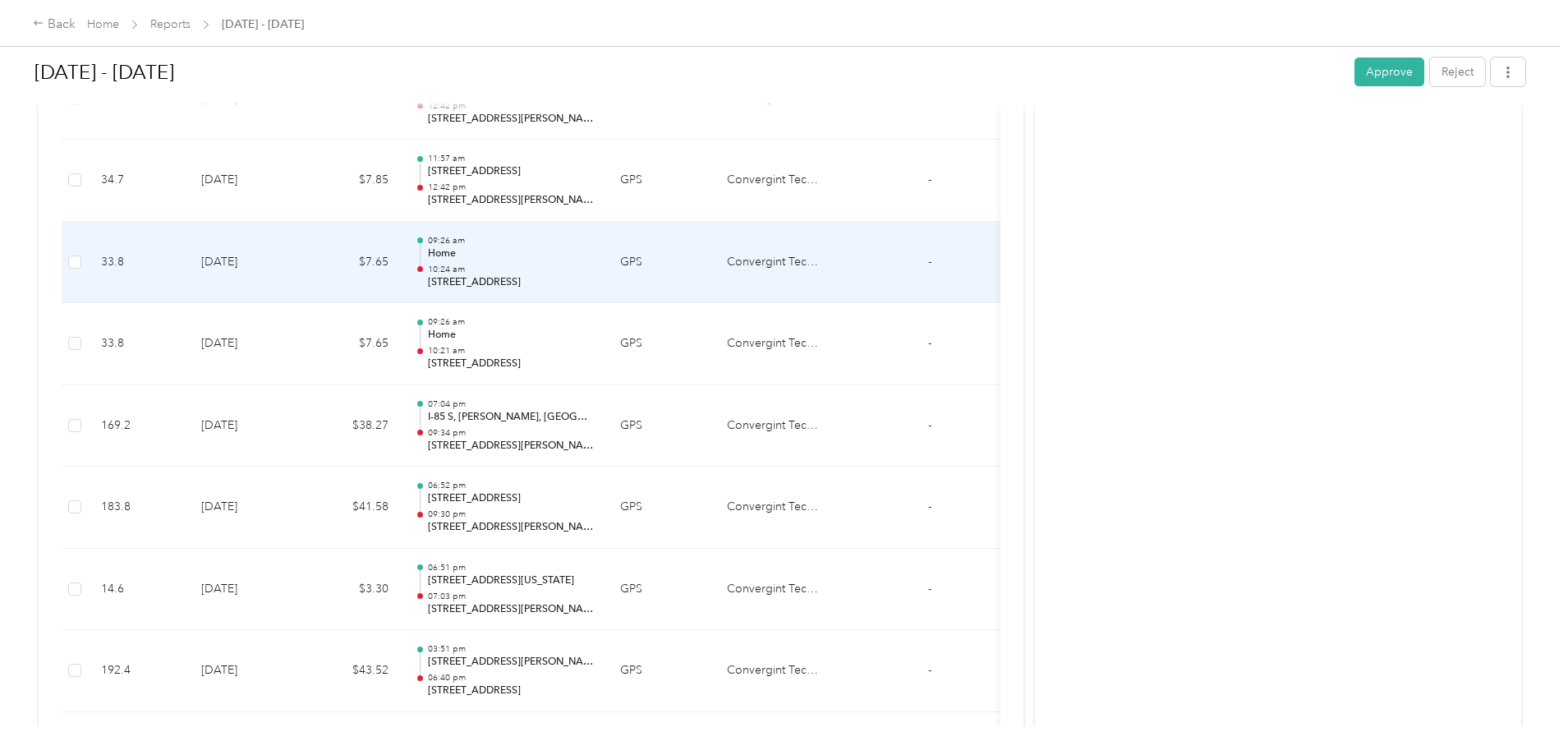
scroll to position [904, 0]
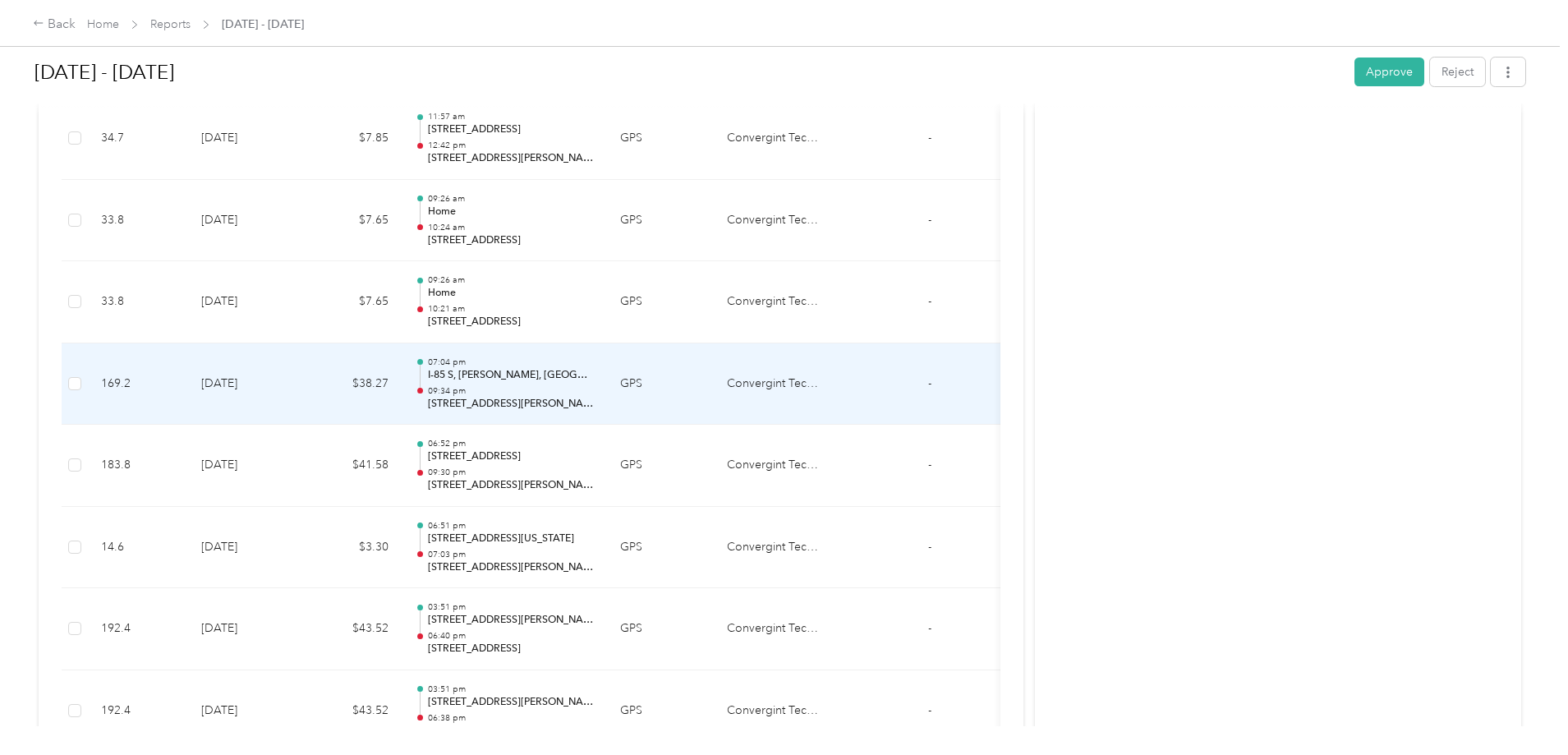
click at [607, 388] on td "07:04 pm I-85 S, [PERSON_NAME], [GEOGRAPHIC_DATA] 09:34 pm [STREET_ADDRESS][PER…" at bounding box center [504, 384] width 206 height 82
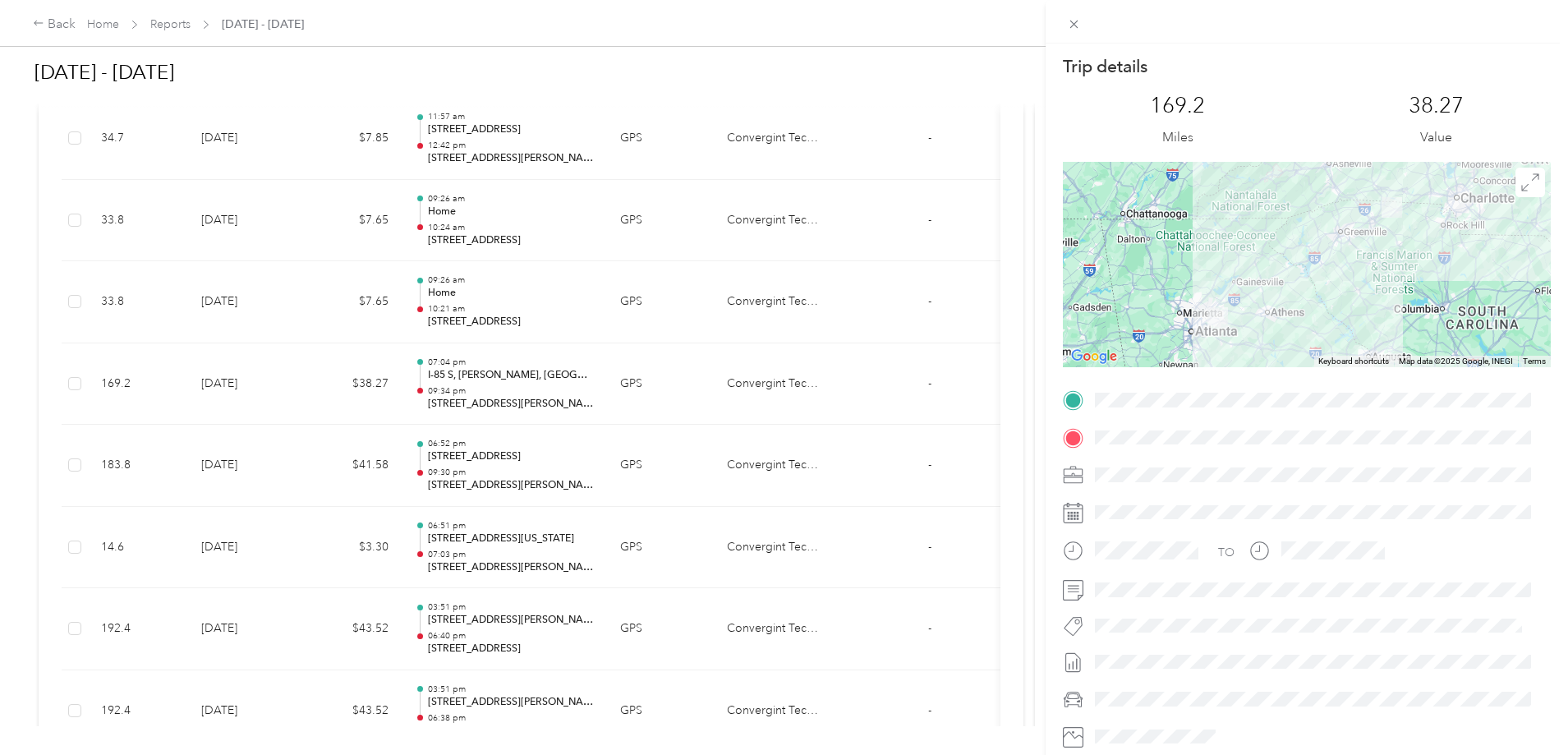
click at [752, 624] on div "Trip details This trip cannot be edited because it is either under review, appr…" at bounding box center [784, 377] width 1568 height 755
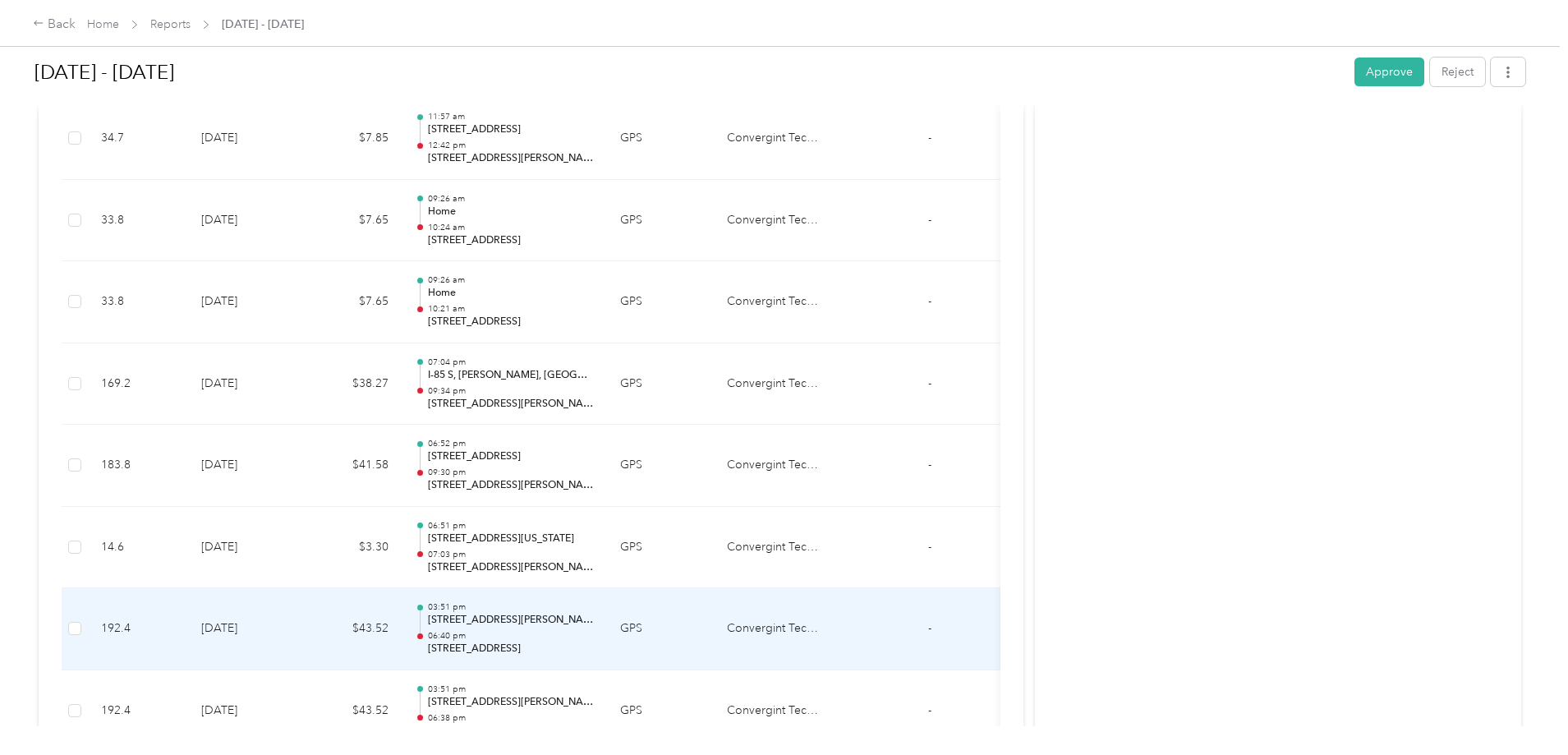
click at [607, 624] on td "03:51 pm [STREET_ADDRESS][PERSON_NAME] 06:40 pm [STREET_ADDRESS]" at bounding box center [504, 628] width 206 height 82
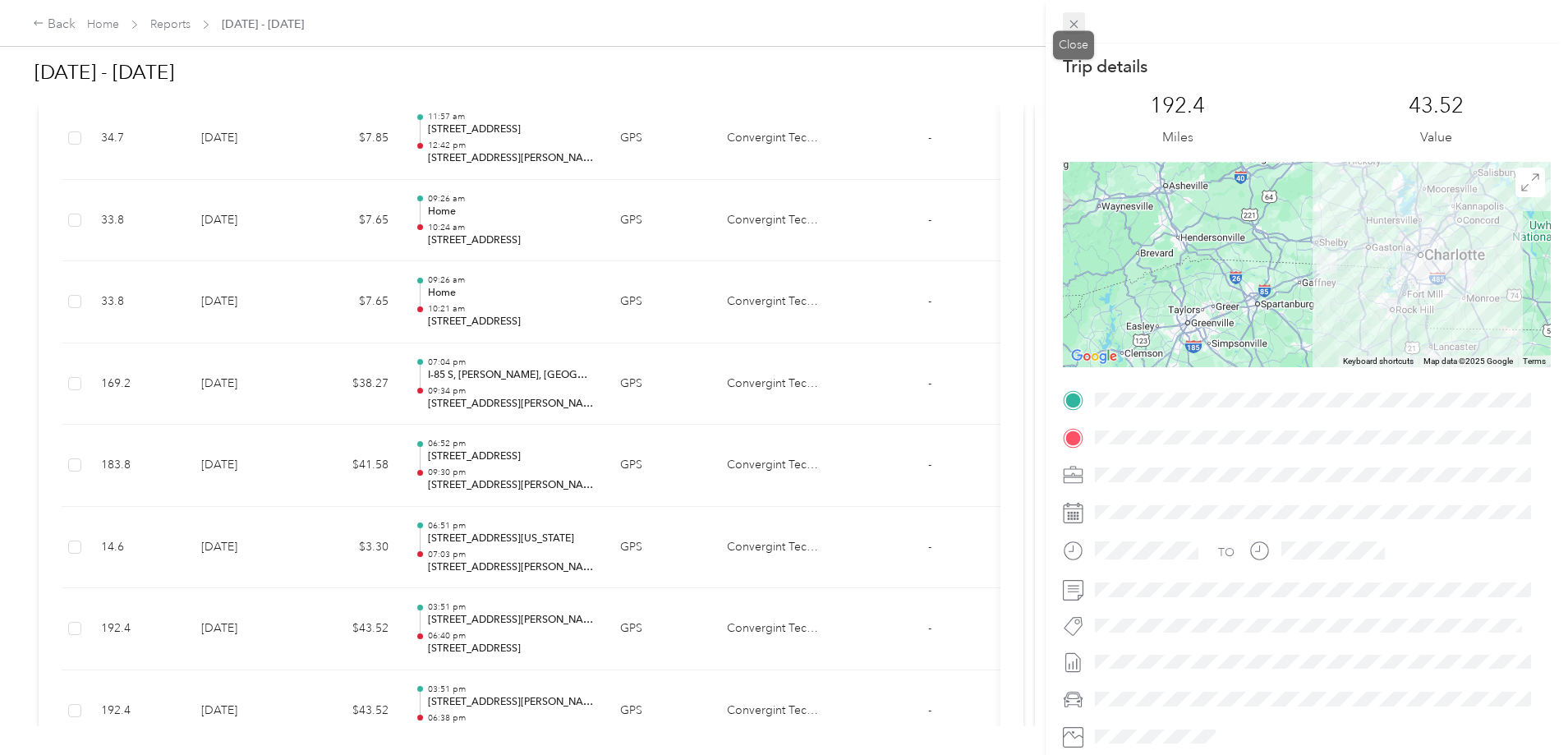
click at [1073, 25] on icon at bounding box center [1073, 24] width 8 height 8
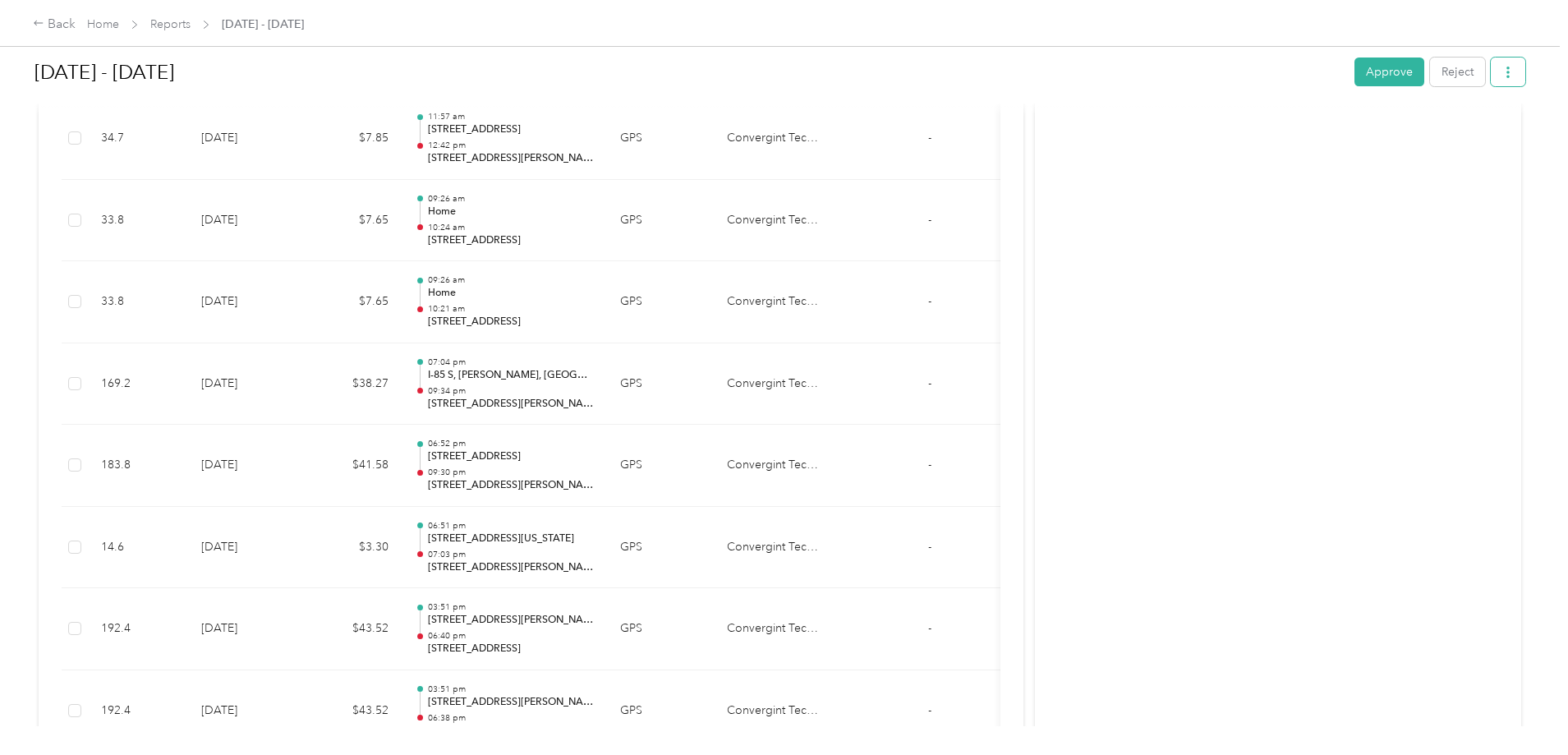
click at [1491, 69] on button "button" at bounding box center [1507, 71] width 34 height 29
click at [1342, 129] on span "Download" at bounding box center [1325, 133] width 54 height 18
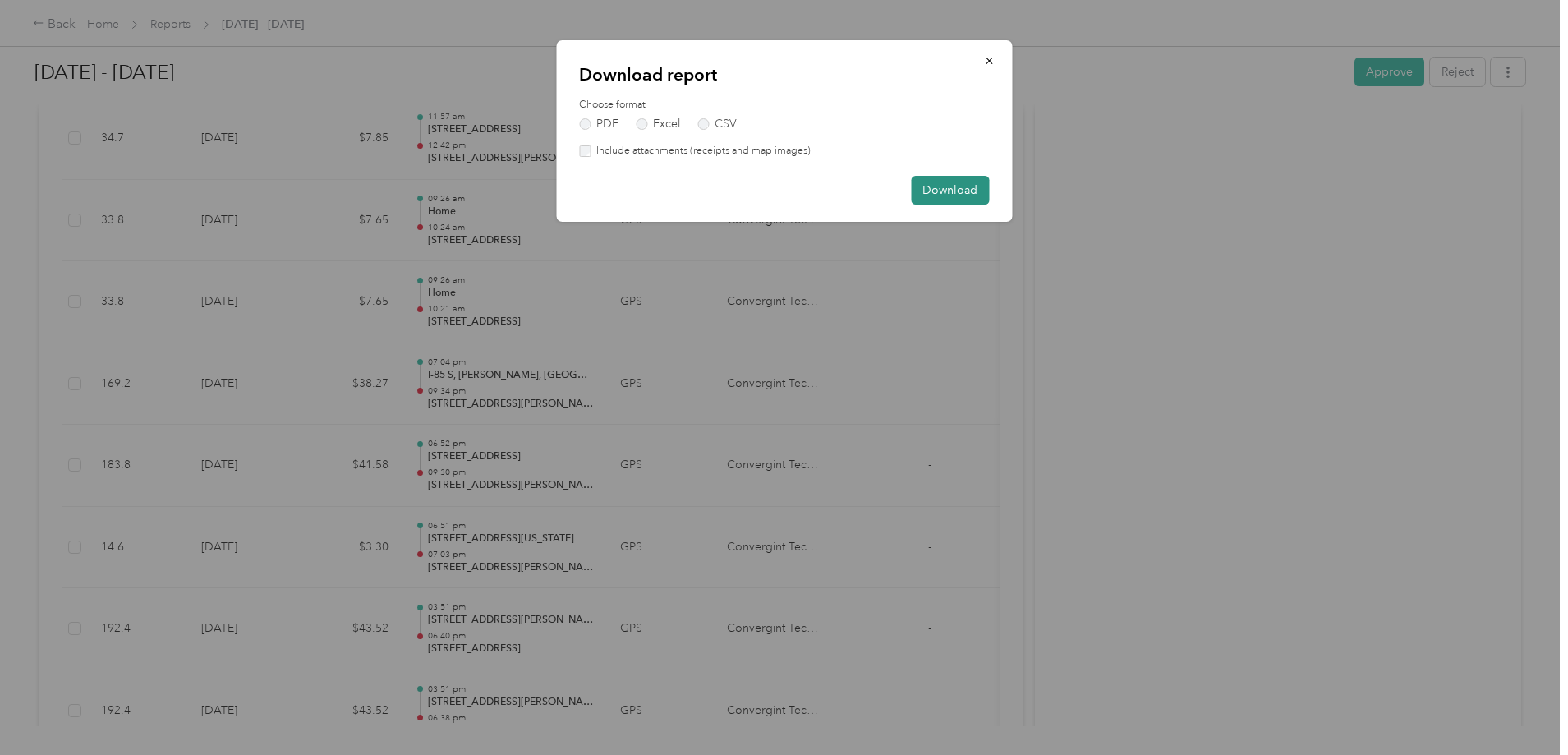
click at [939, 191] on button "Download" at bounding box center [950, 190] width 78 height 29
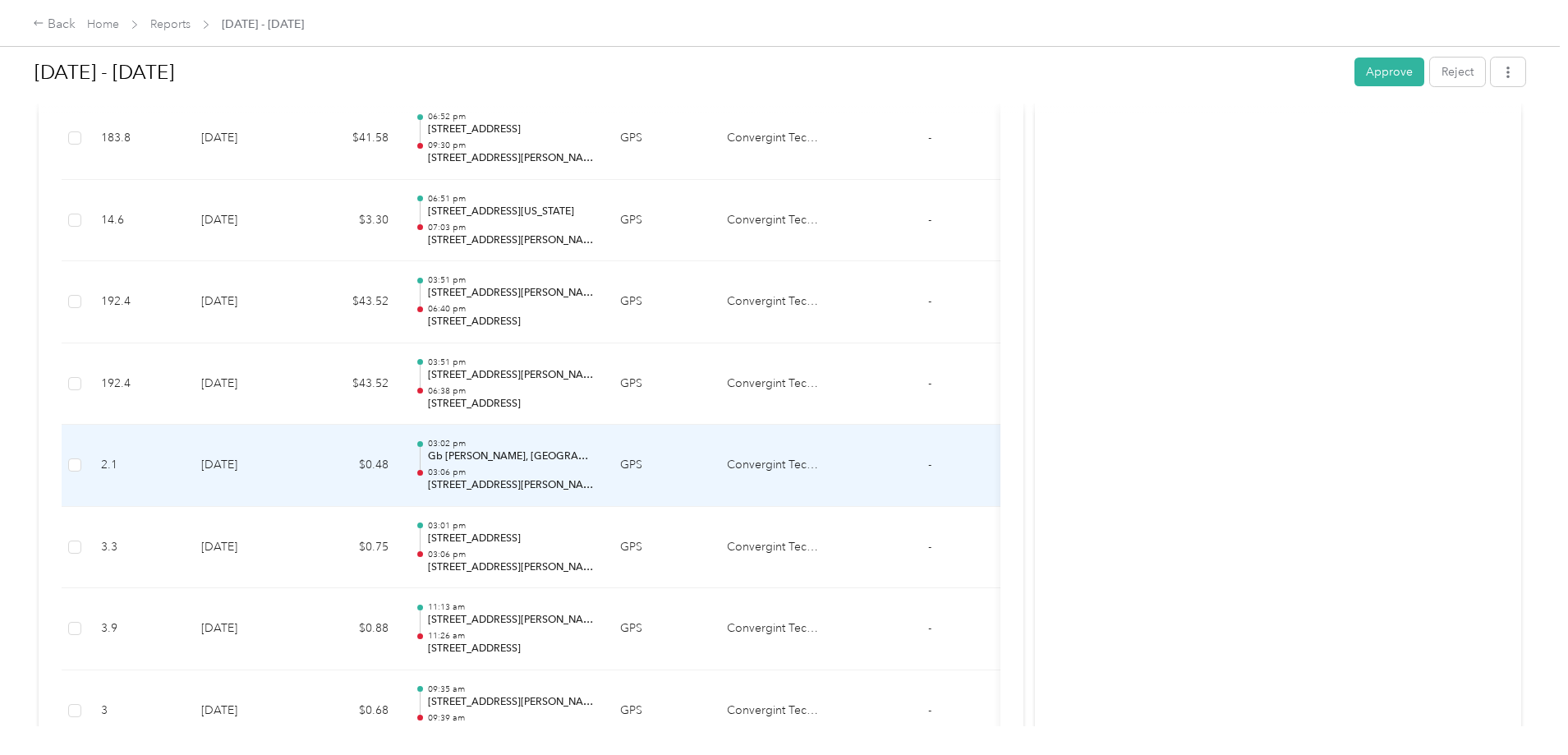
scroll to position [1397, 0]
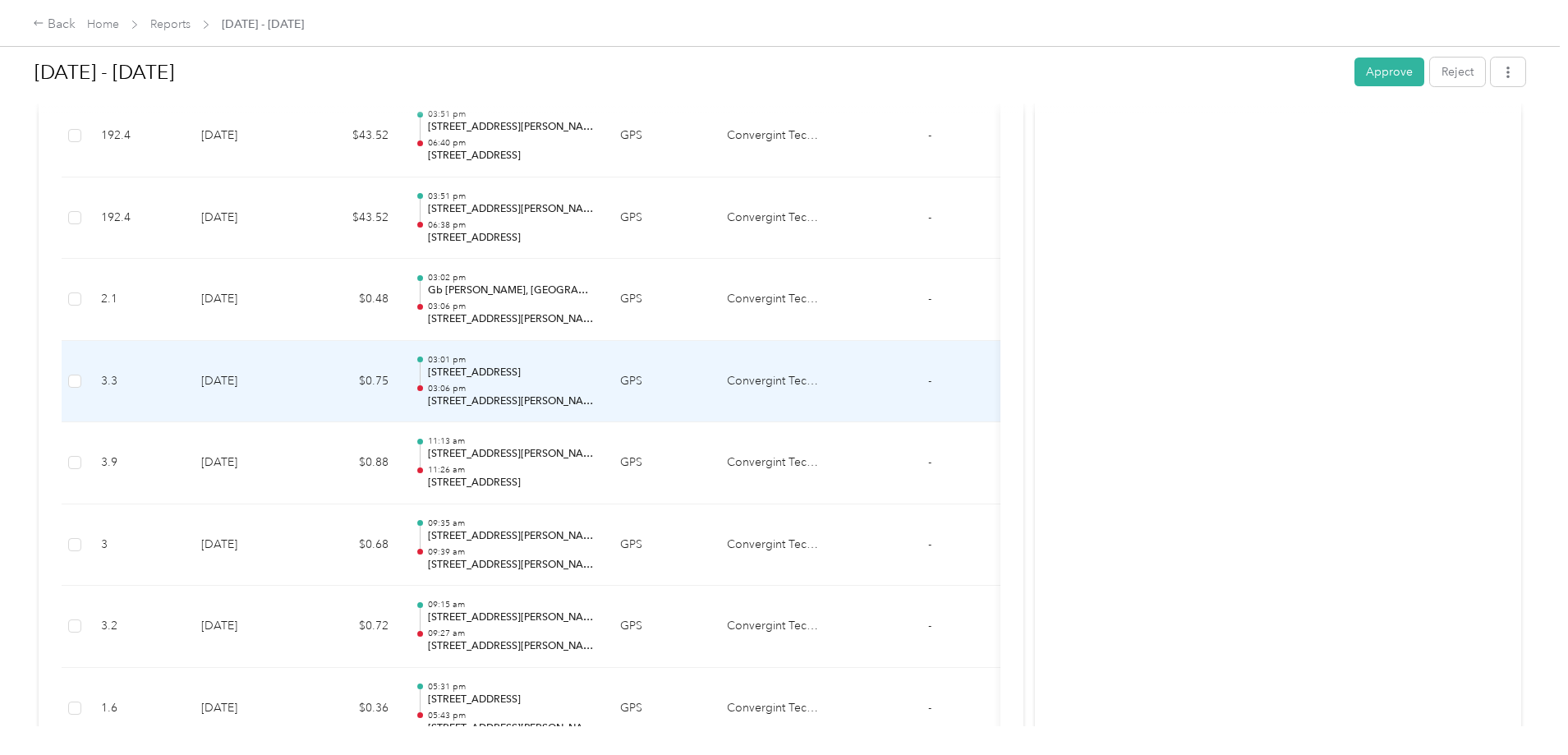
click at [594, 389] on p "03:06 pm" at bounding box center [510, 388] width 166 height 11
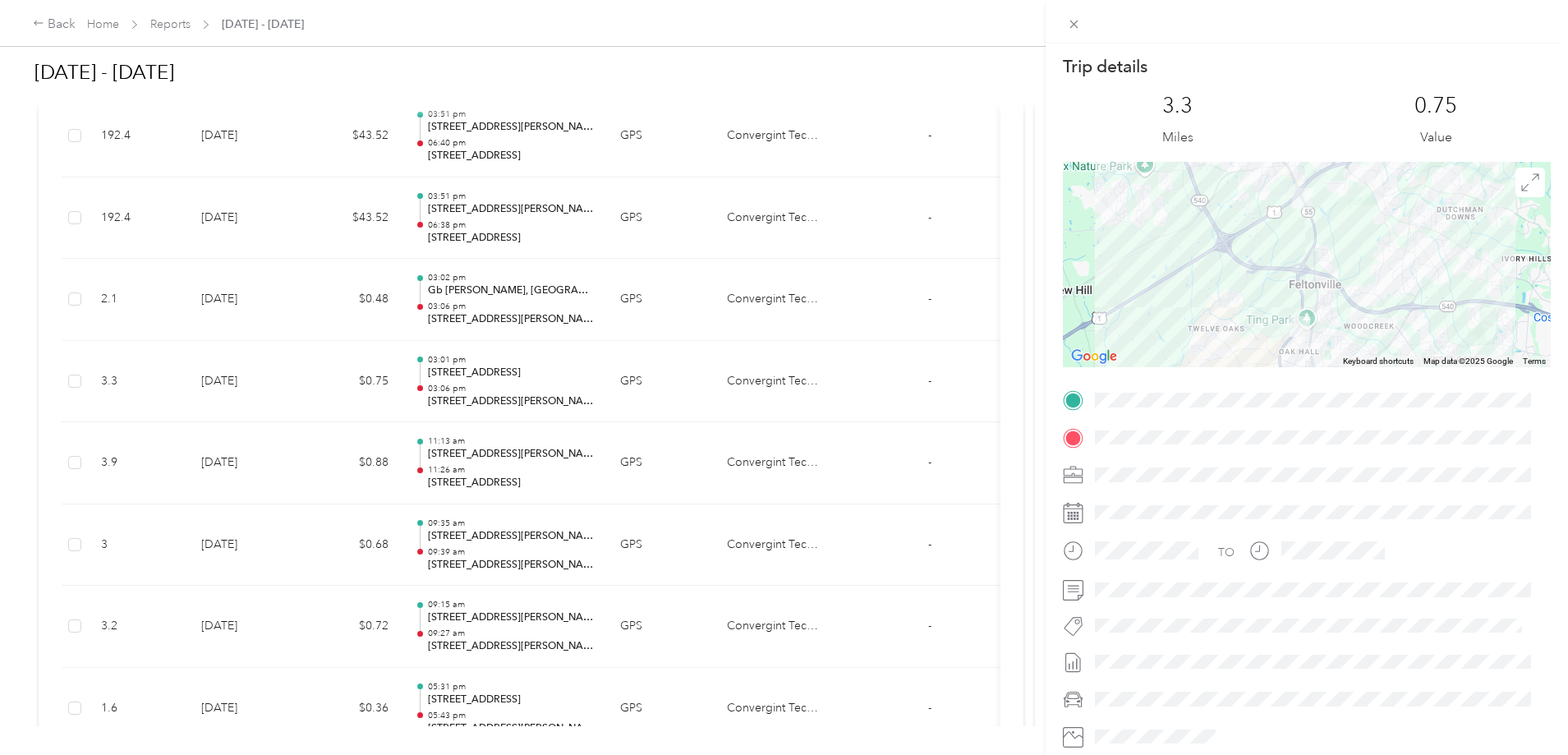
click at [716, 468] on div "Trip details This trip cannot be edited because it is either under review, appr…" at bounding box center [784, 377] width 1568 height 755
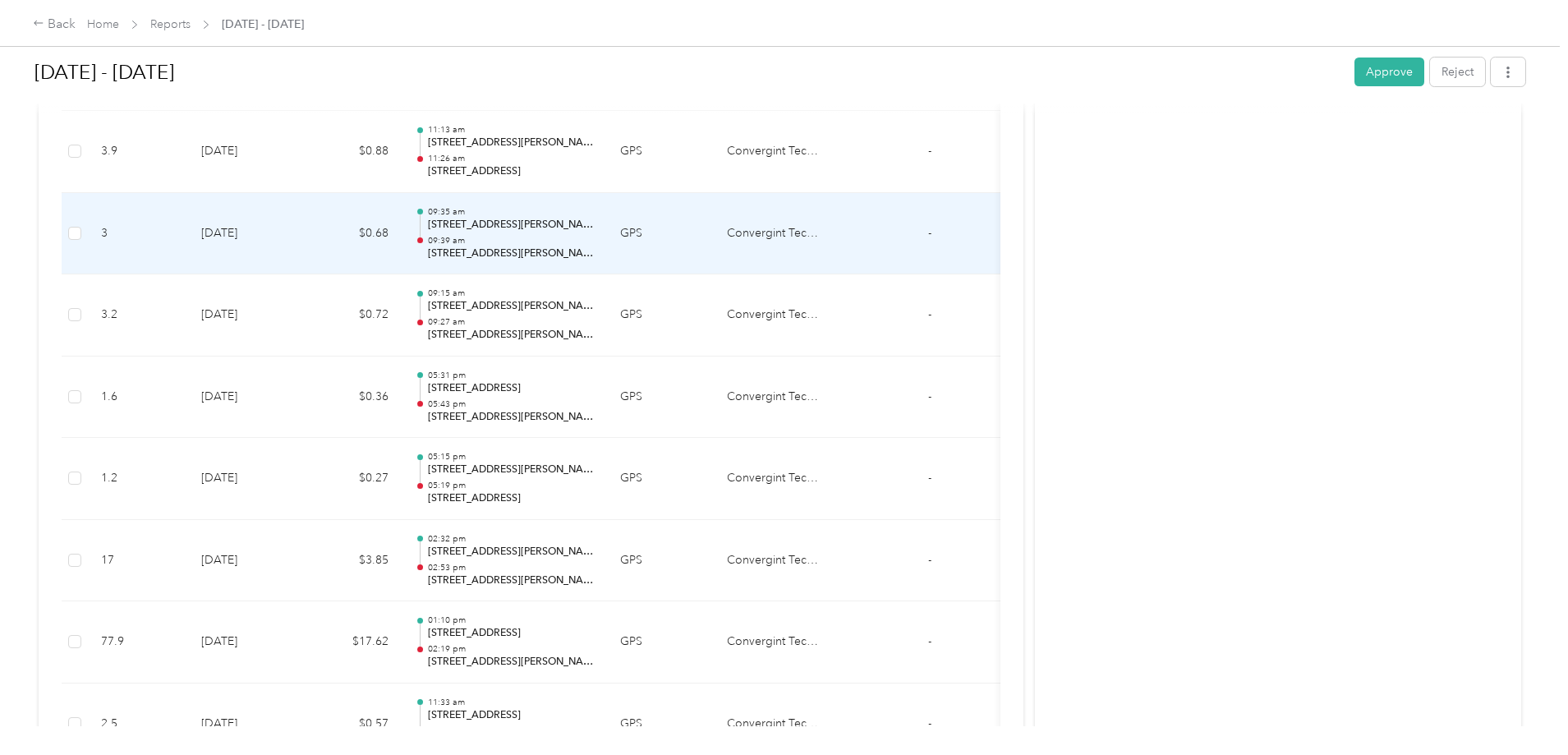
scroll to position [1725, 0]
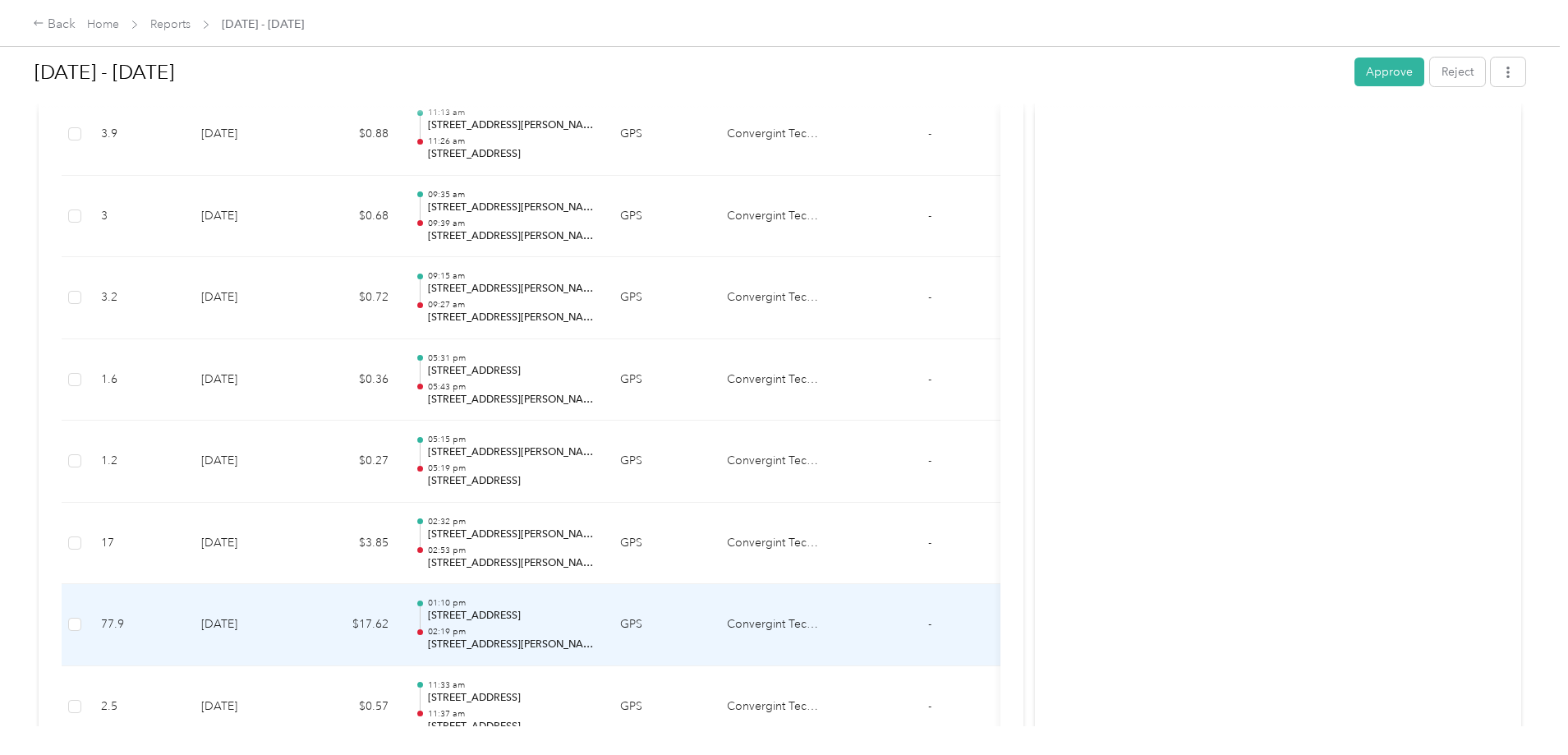
click at [594, 632] on p "02:19 pm" at bounding box center [510, 631] width 166 height 11
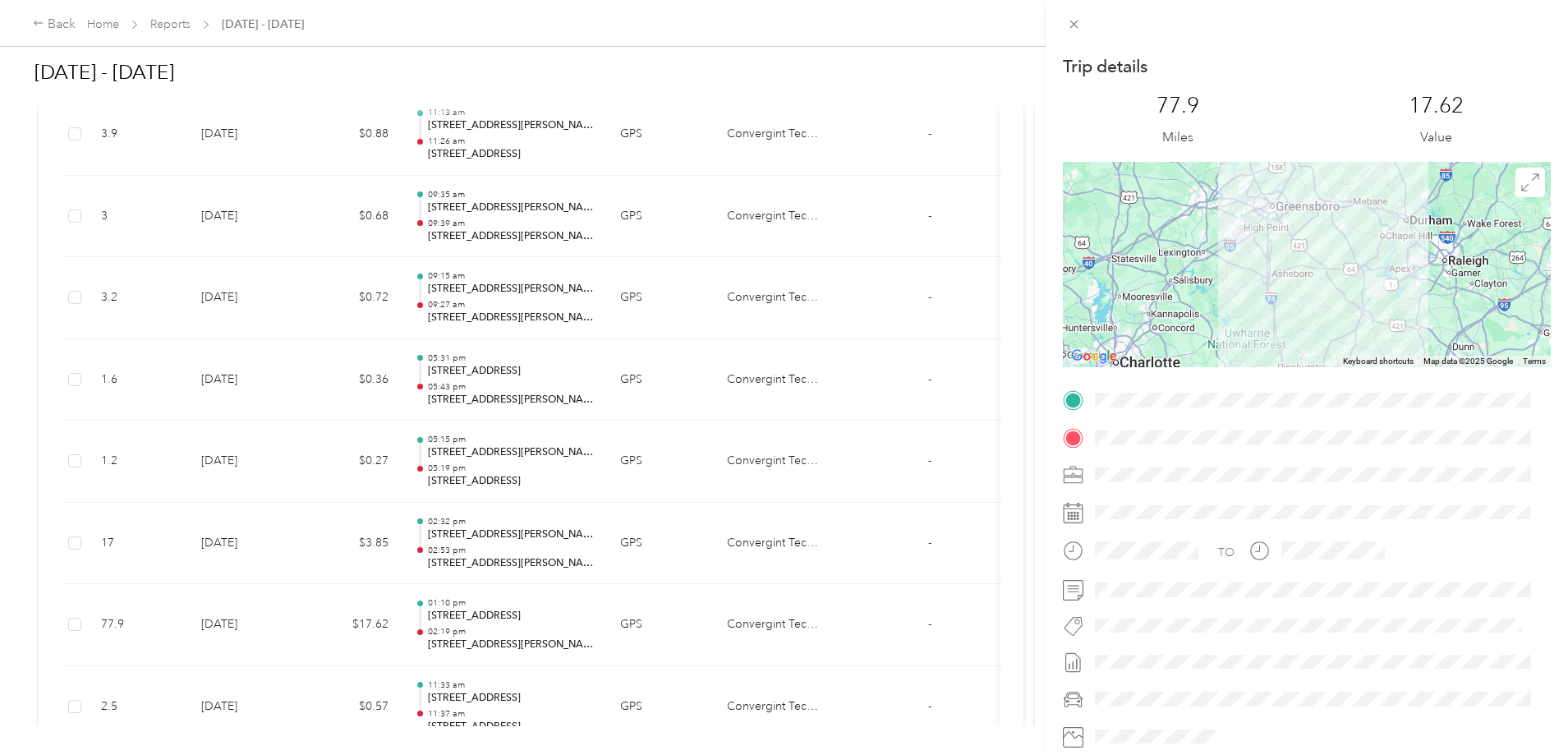
click at [724, 482] on div "Trip details This trip cannot be edited because it is either under review, appr…" at bounding box center [784, 377] width 1568 height 755
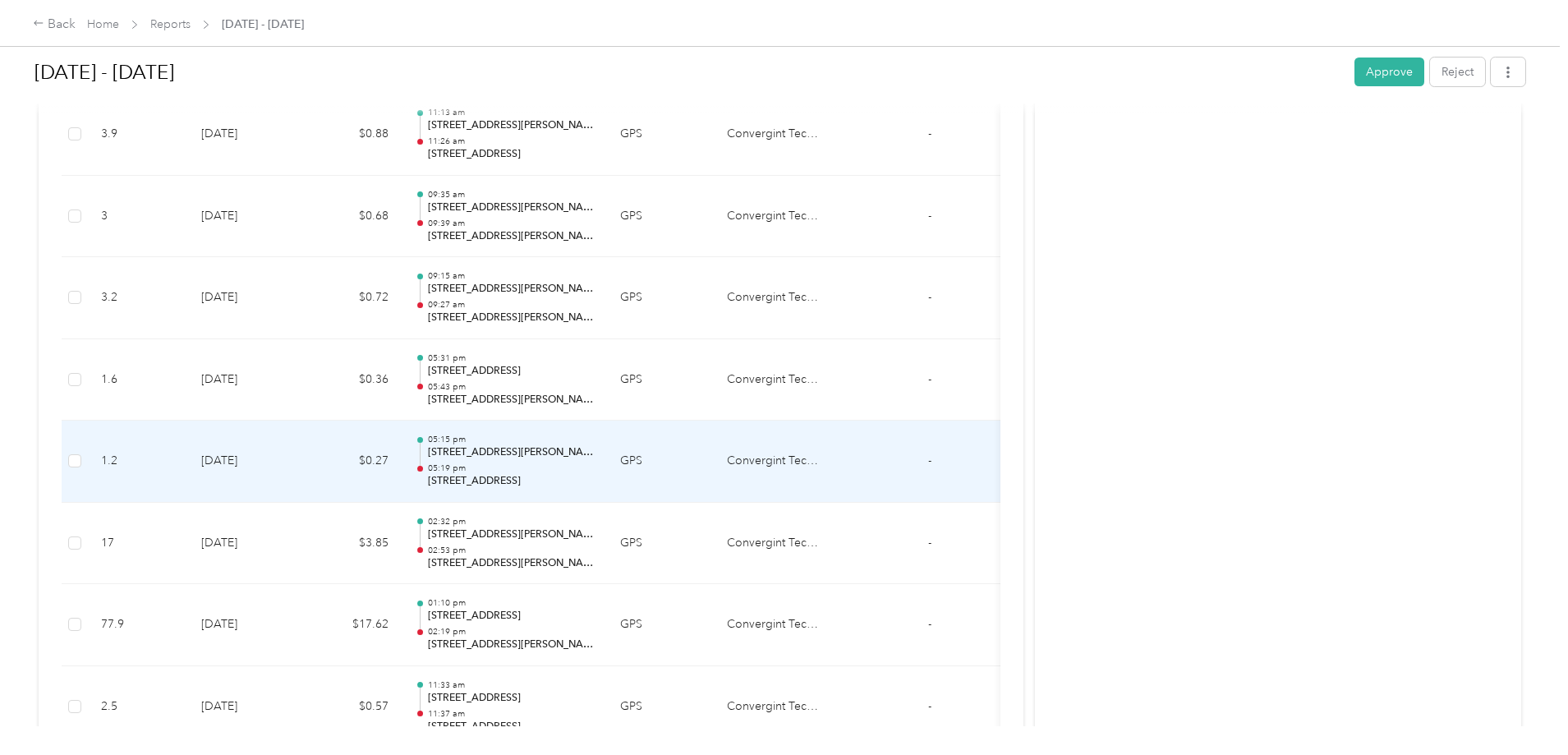
click at [713, 465] on td "GPS" at bounding box center [661, 461] width 107 height 82
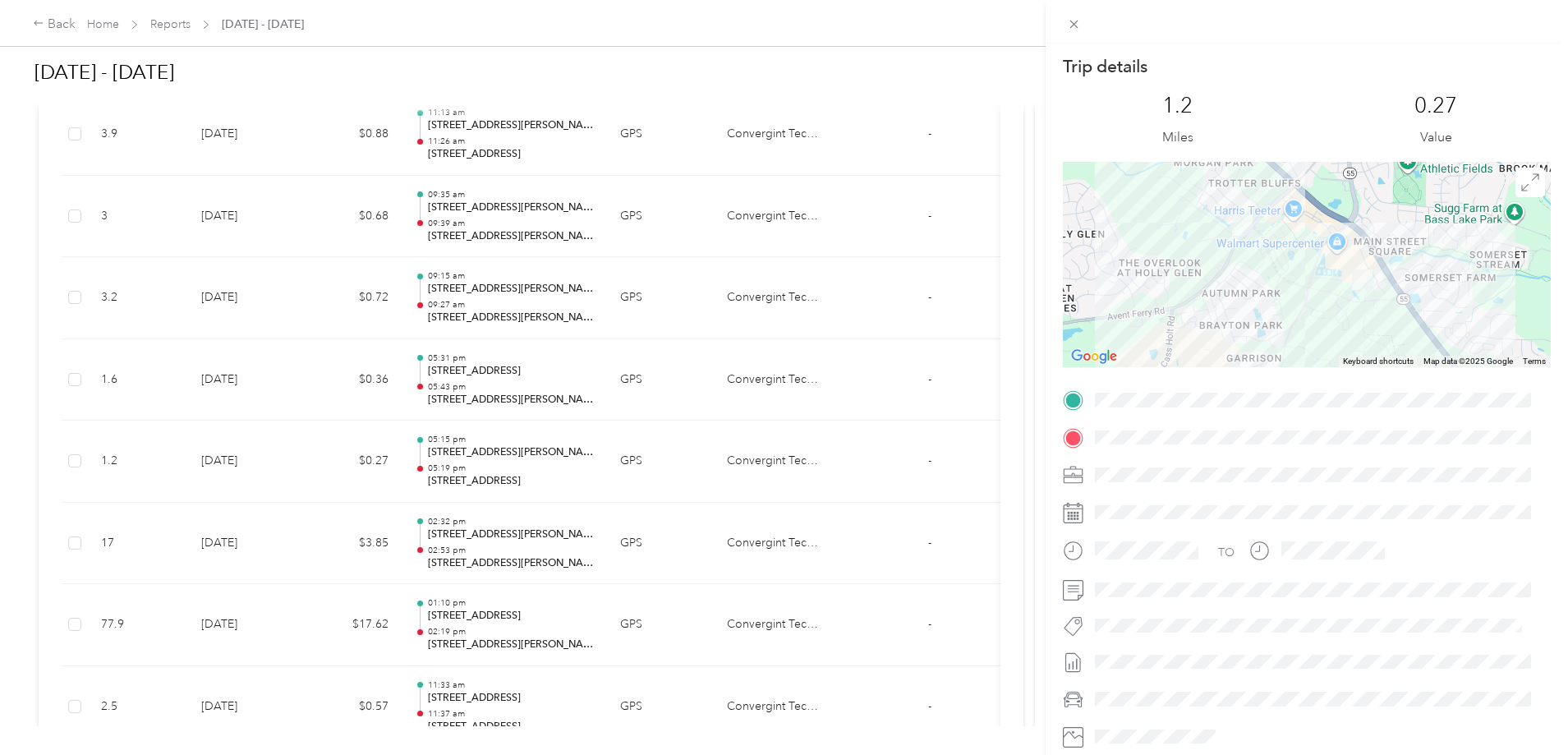
click at [112, 536] on div "Trip details This trip cannot be edited because it is either under review, appr…" at bounding box center [784, 377] width 1568 height 755
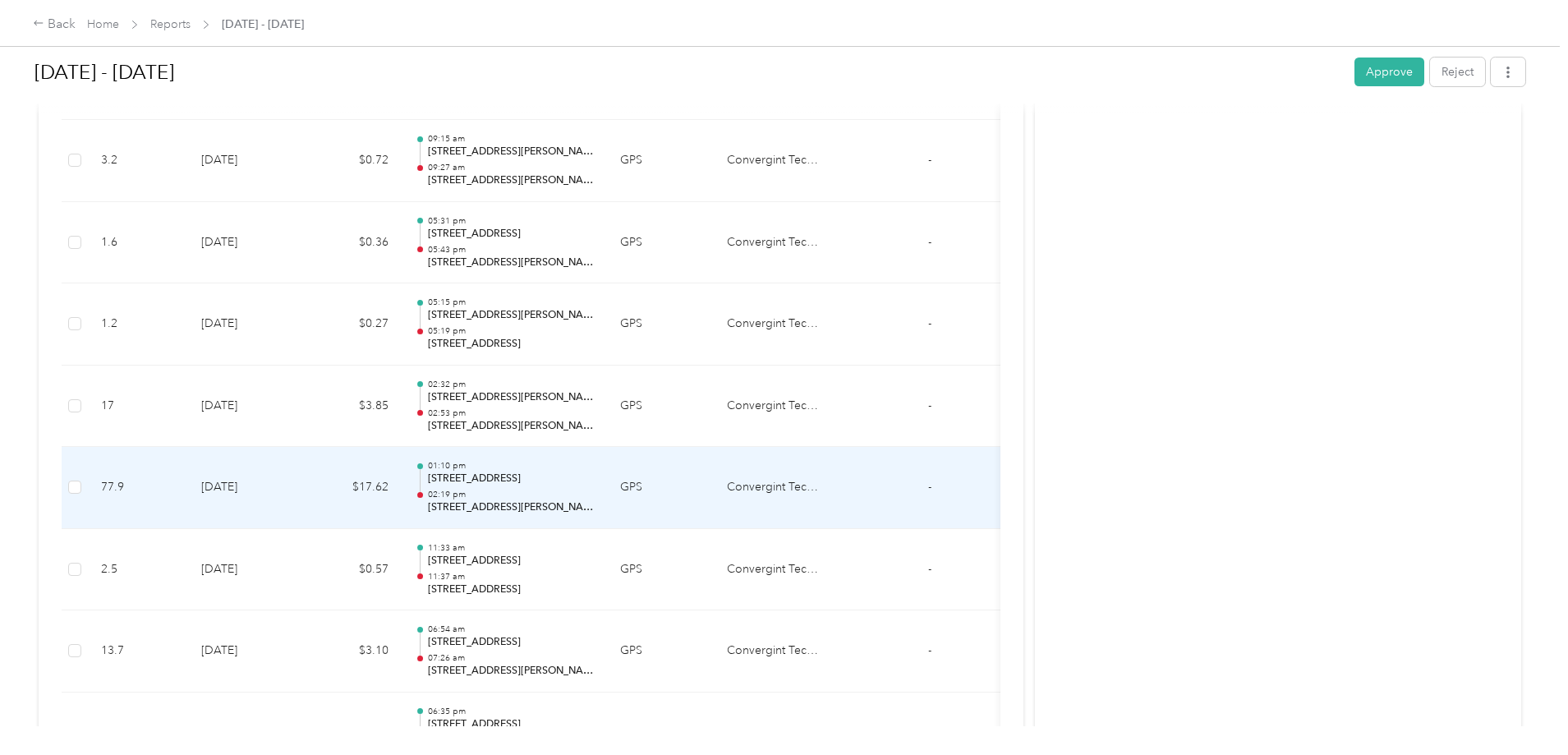
scroll to position [1972, 0]
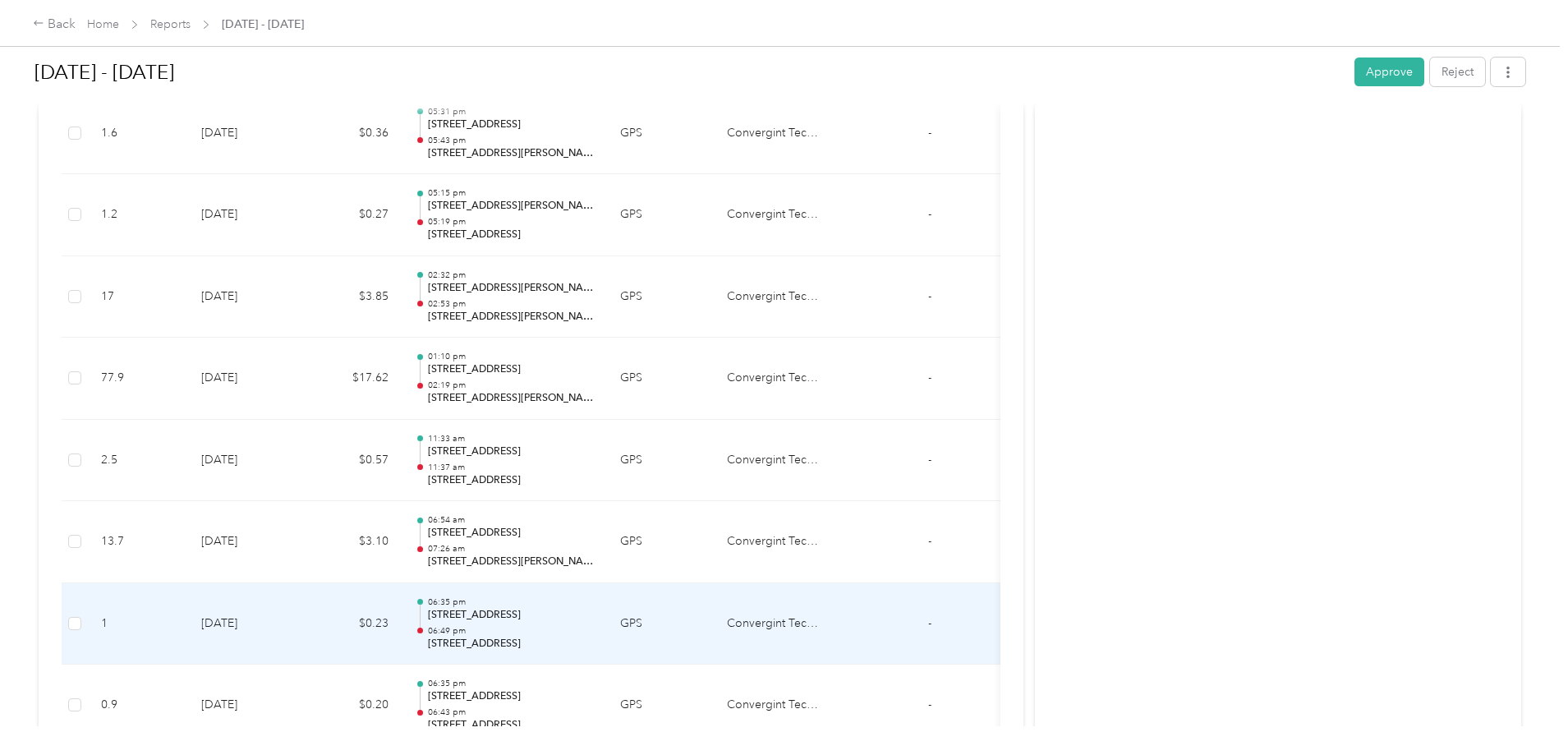
click at [713, 631] on td "GPS" at bounding box center [661, 624] width 107 height 82
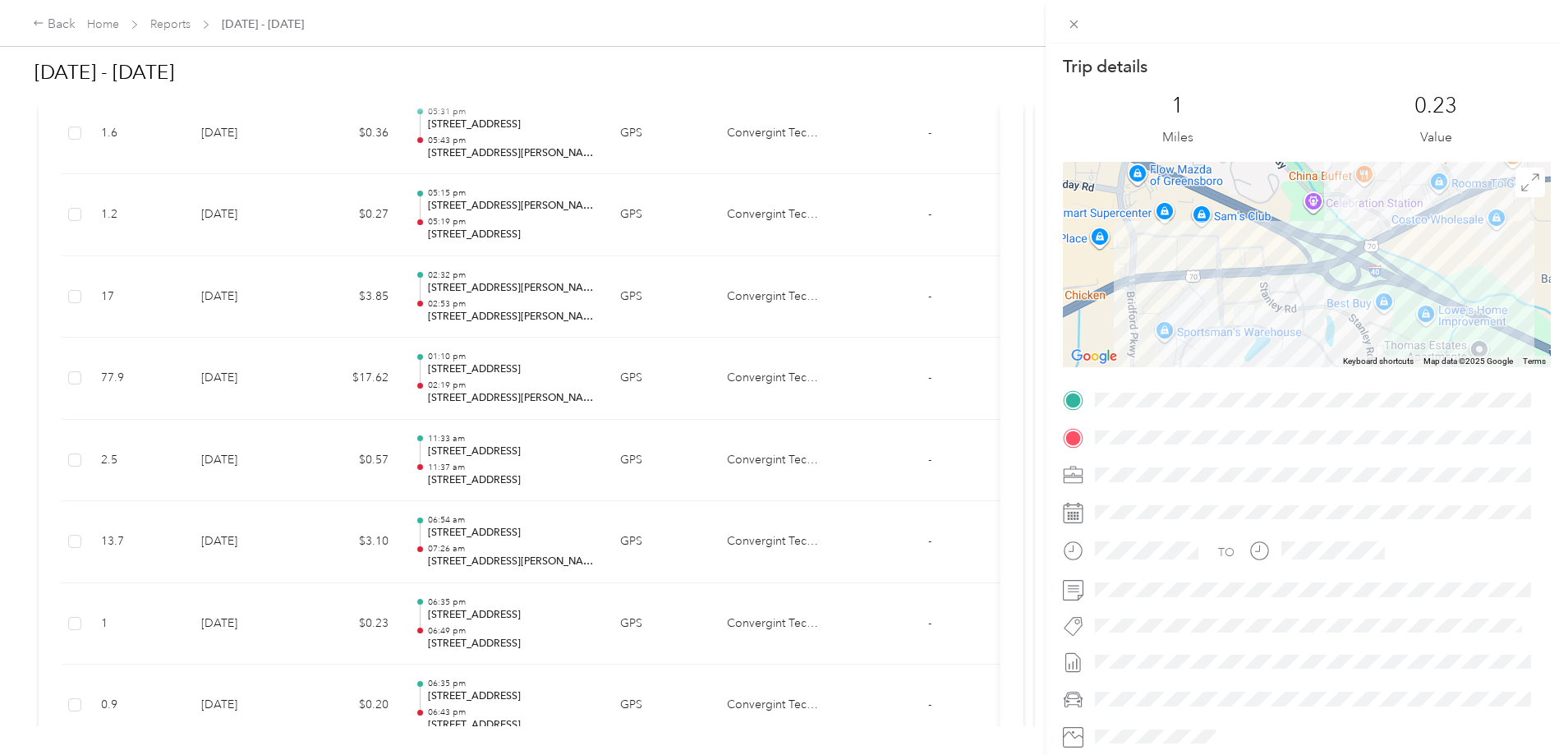
click at [89, 570] on div "Trip details This trip cannot be edited because it is either under review, appr…" at bounding box center [784, 377] width 1568 height 755
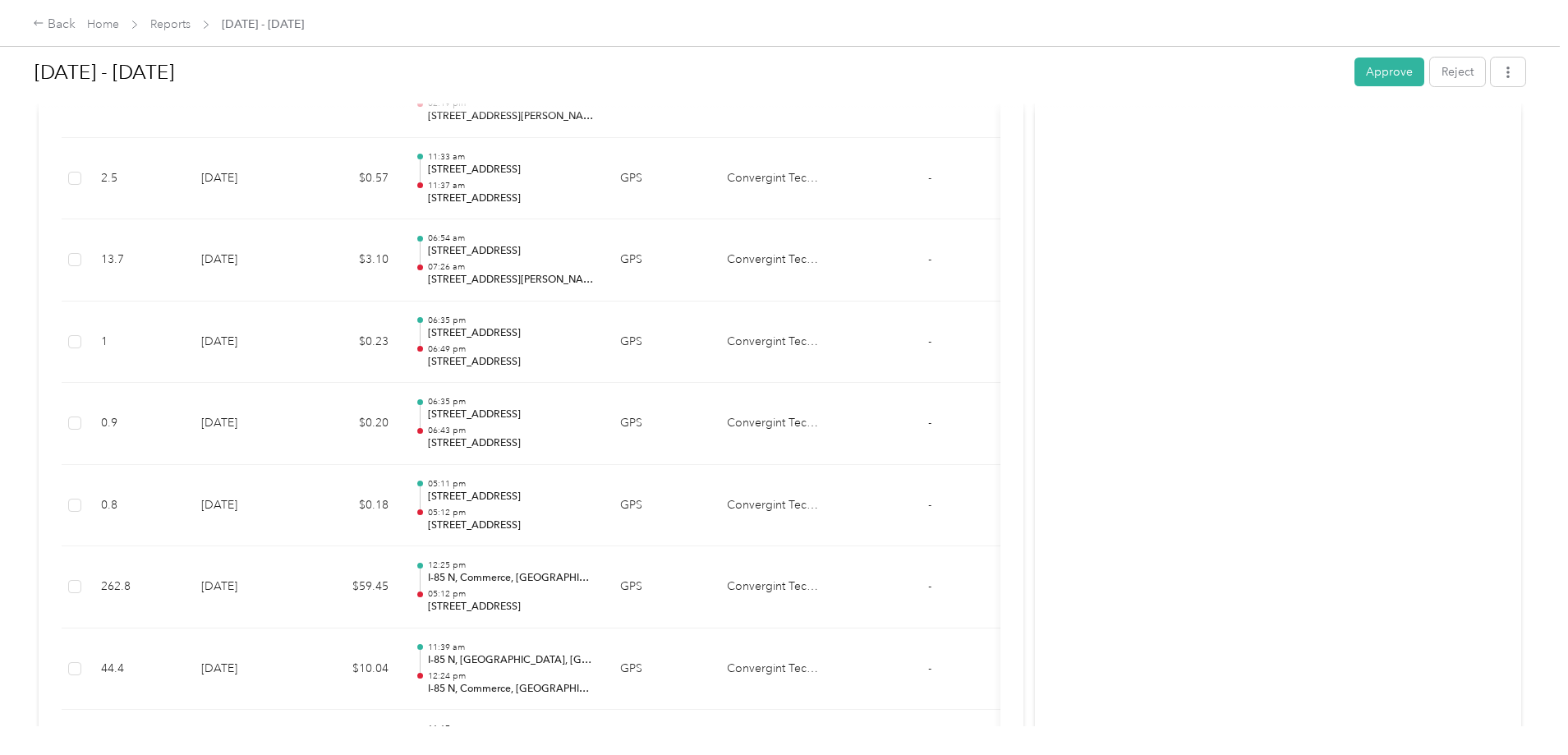
scroll to position [2301, 0]
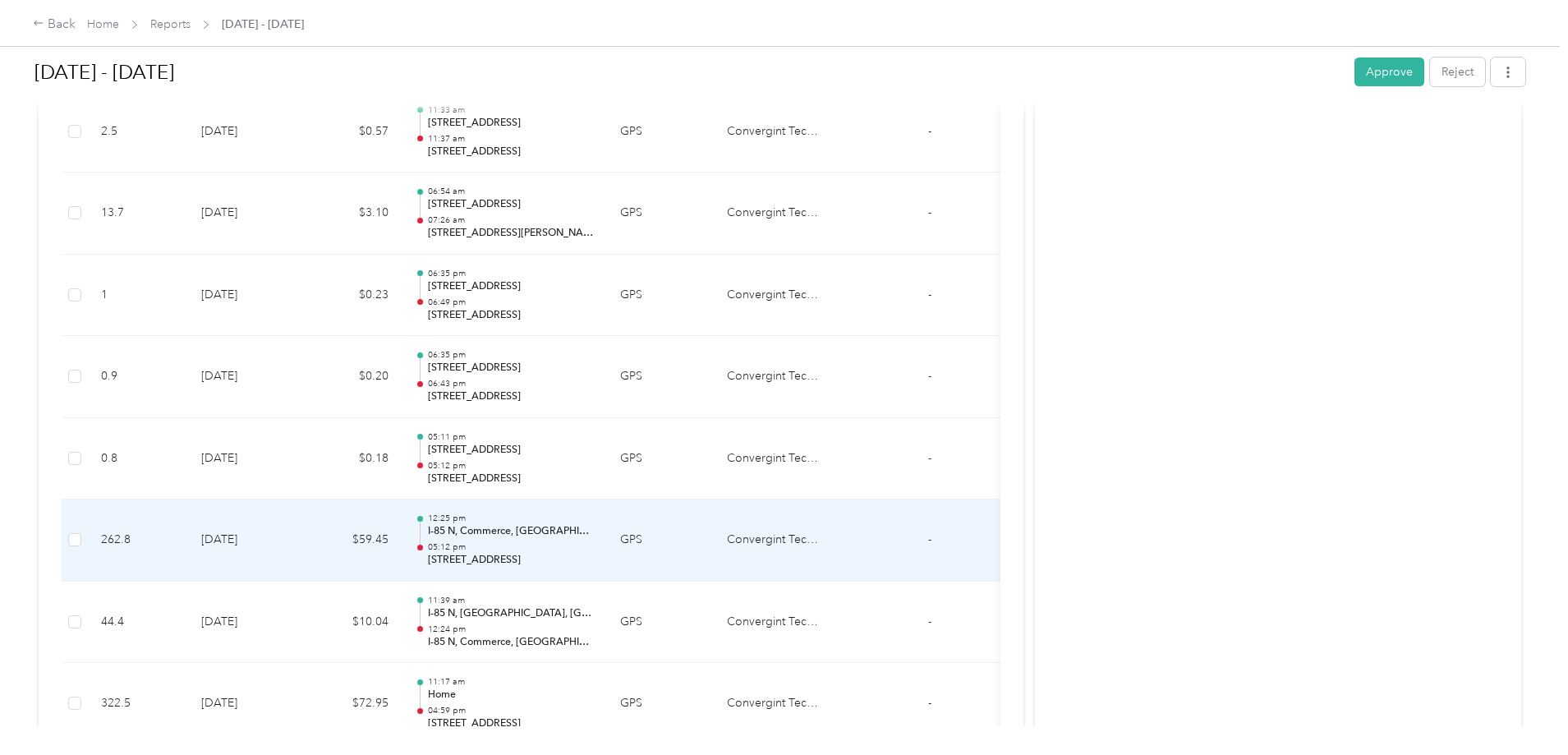
click at [713, 560] on td "GPS" at bounding box center [661, 540] width 107 height 82
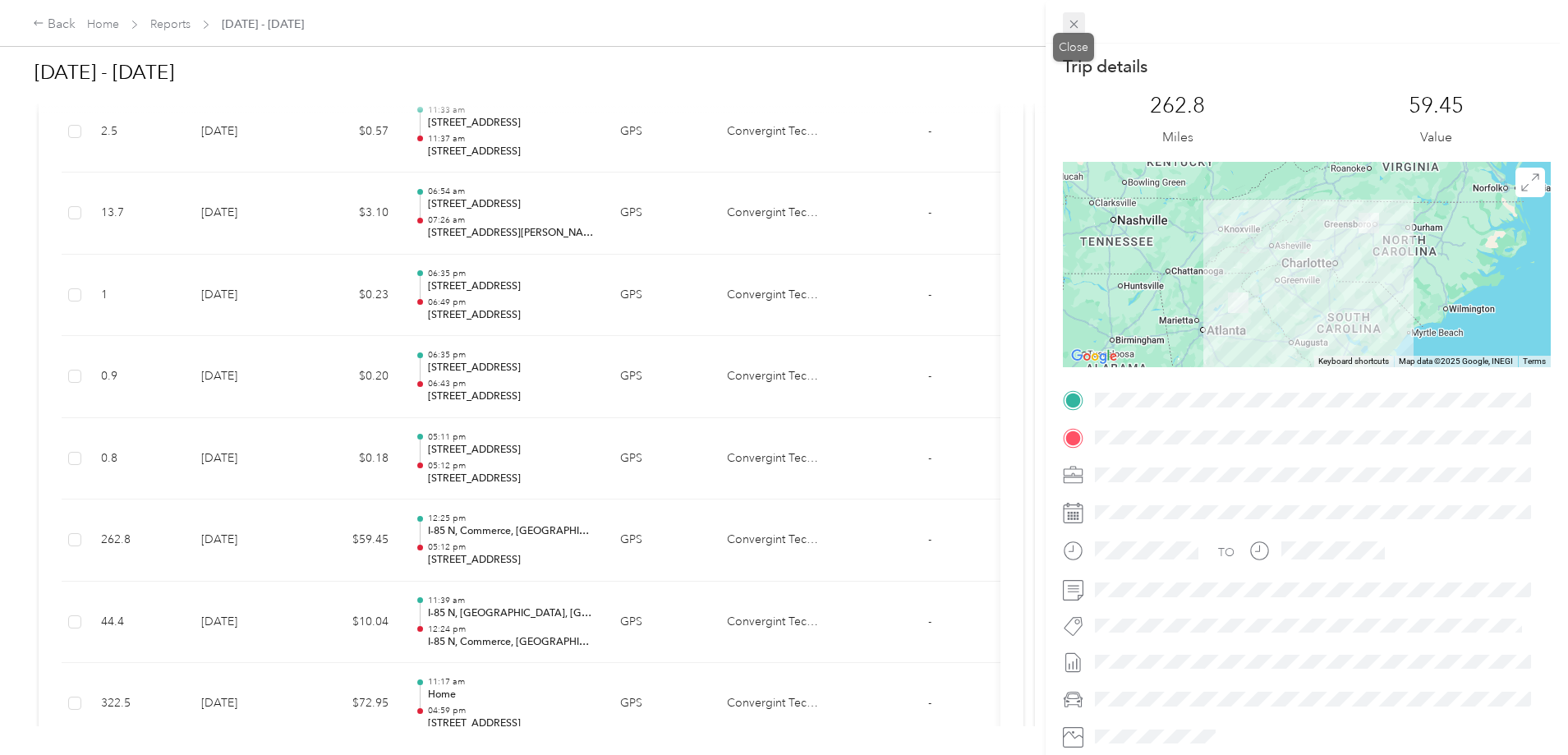
click at [1077, 25] on icon at bounding box center [1074, 25] width 14 height 14
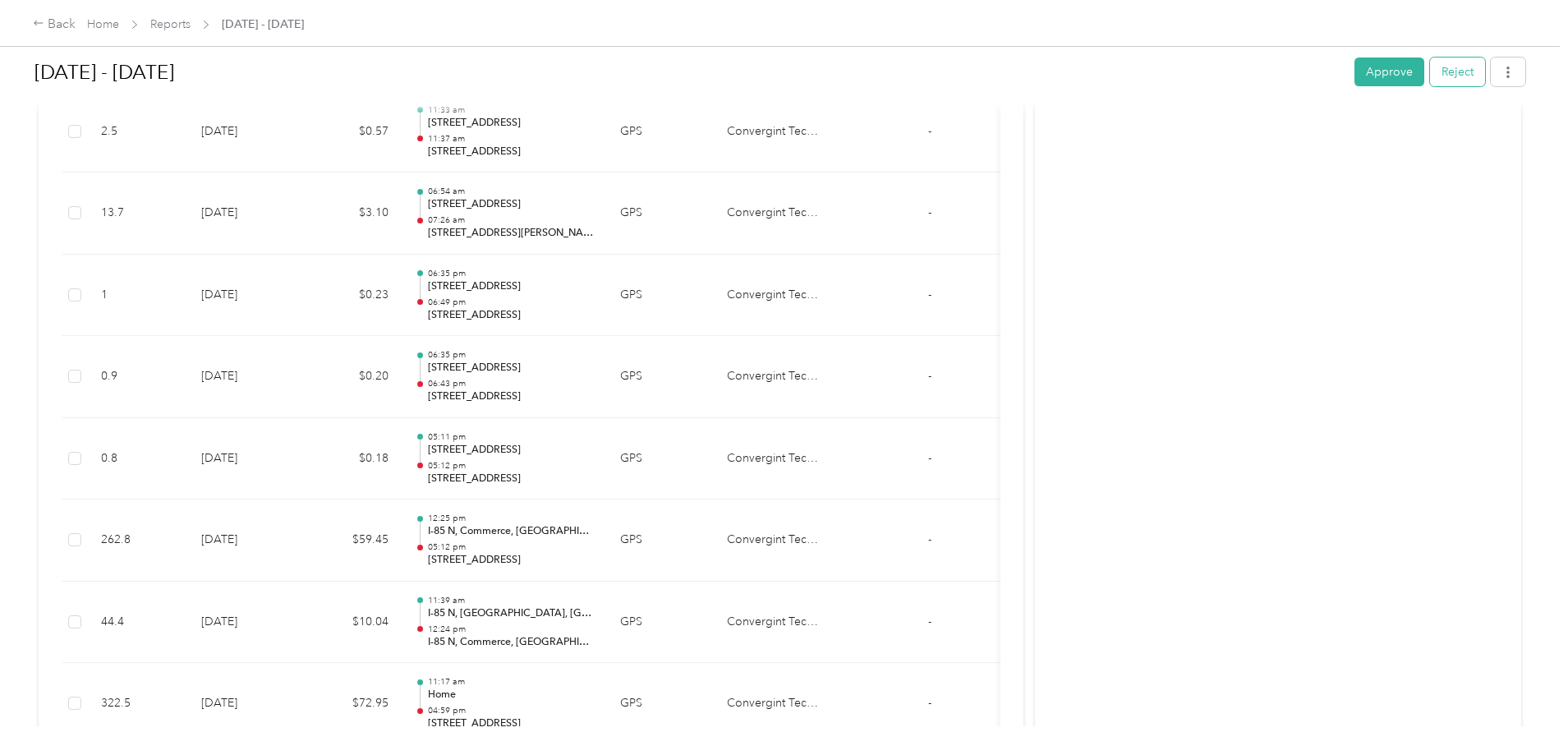
click at [1430, 69] on button "Reject" at bounding box center [1457, 71] width 55 height 29
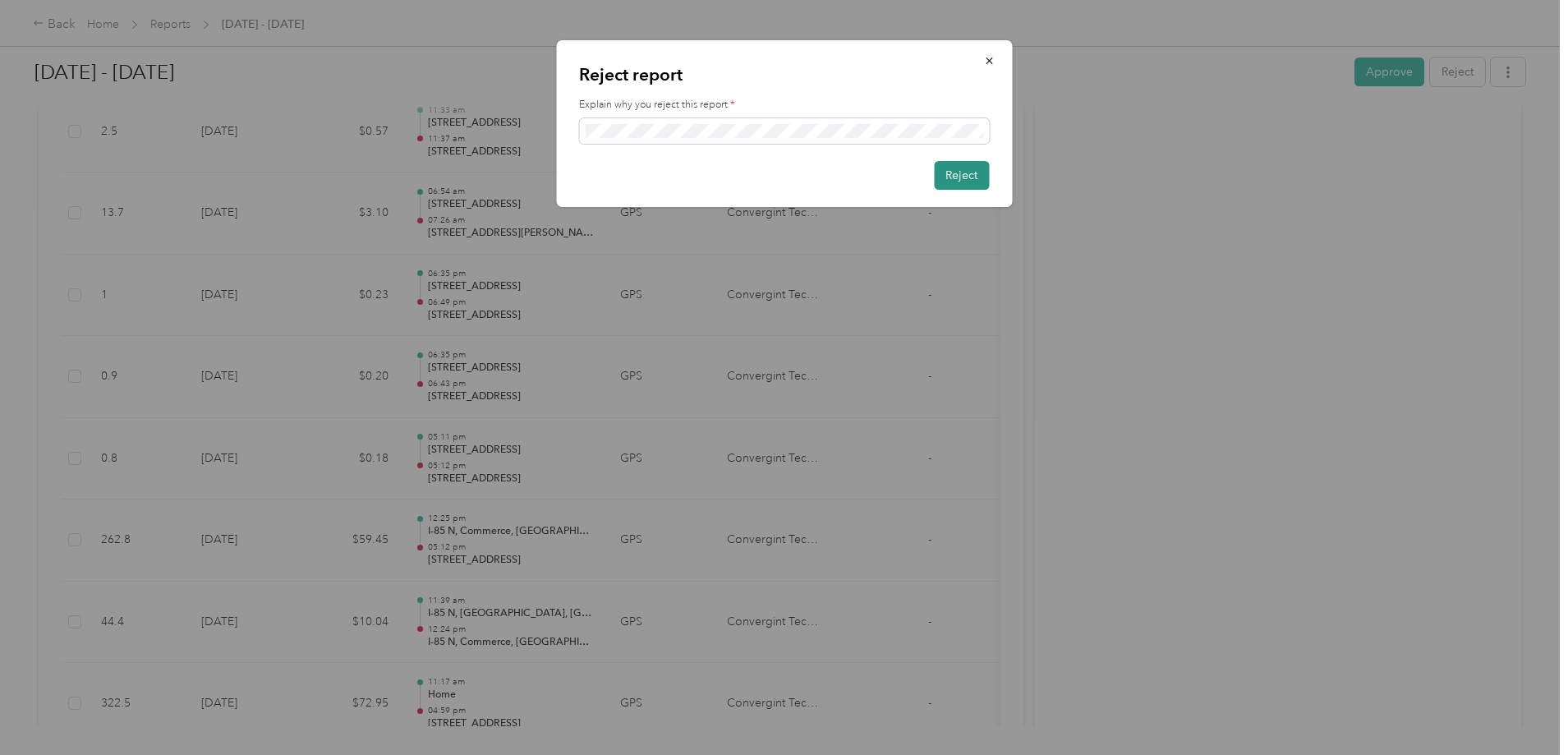
scroll to position [0, 0]
click at [964, 173] on button "Reject" at bounding box center [961, 175] width 55 height 29
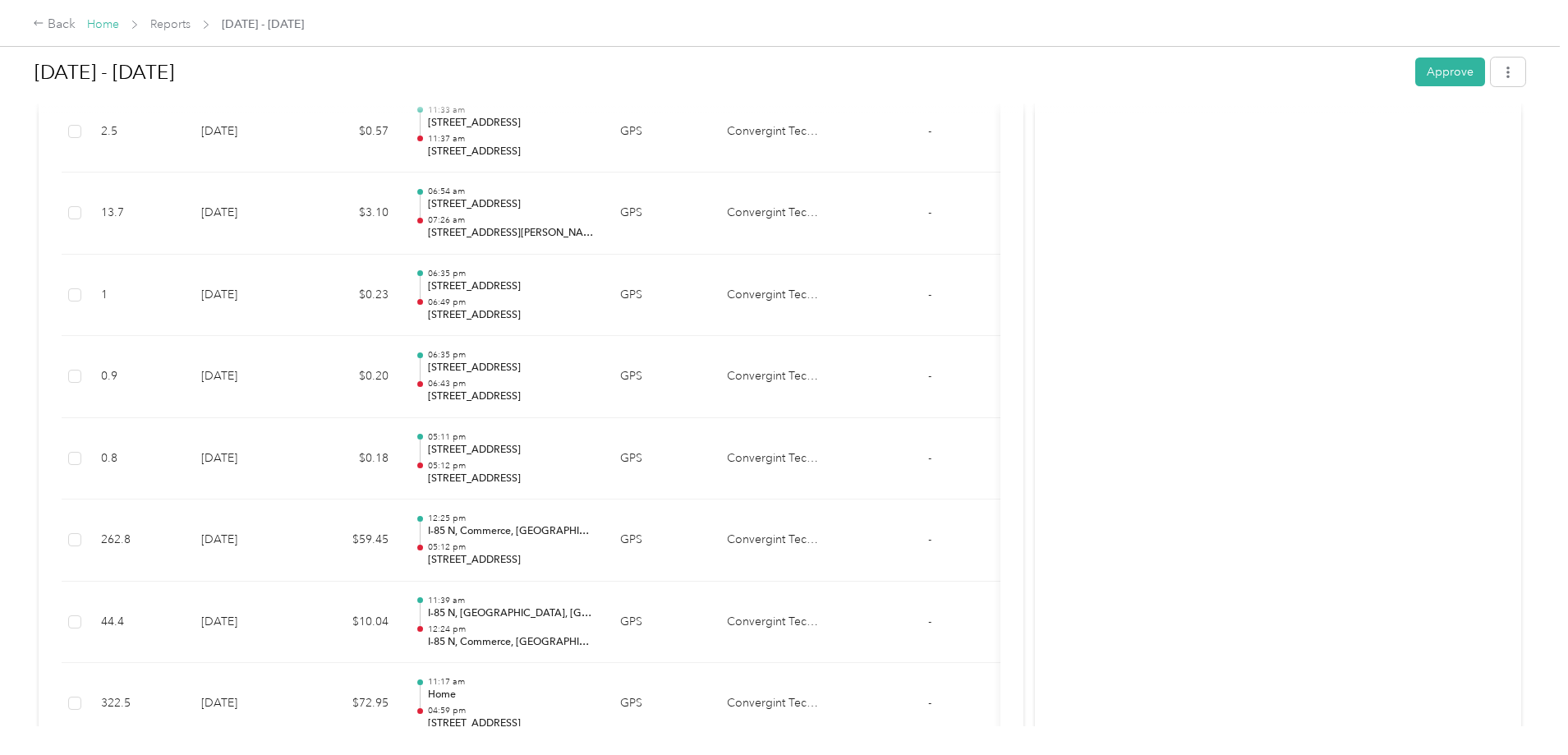
click at [119, 23] on link "Home" at bounding box center [103, 25] width 32 height 14
